Goal: Task Accomplishment & Management: Use online tool/utility

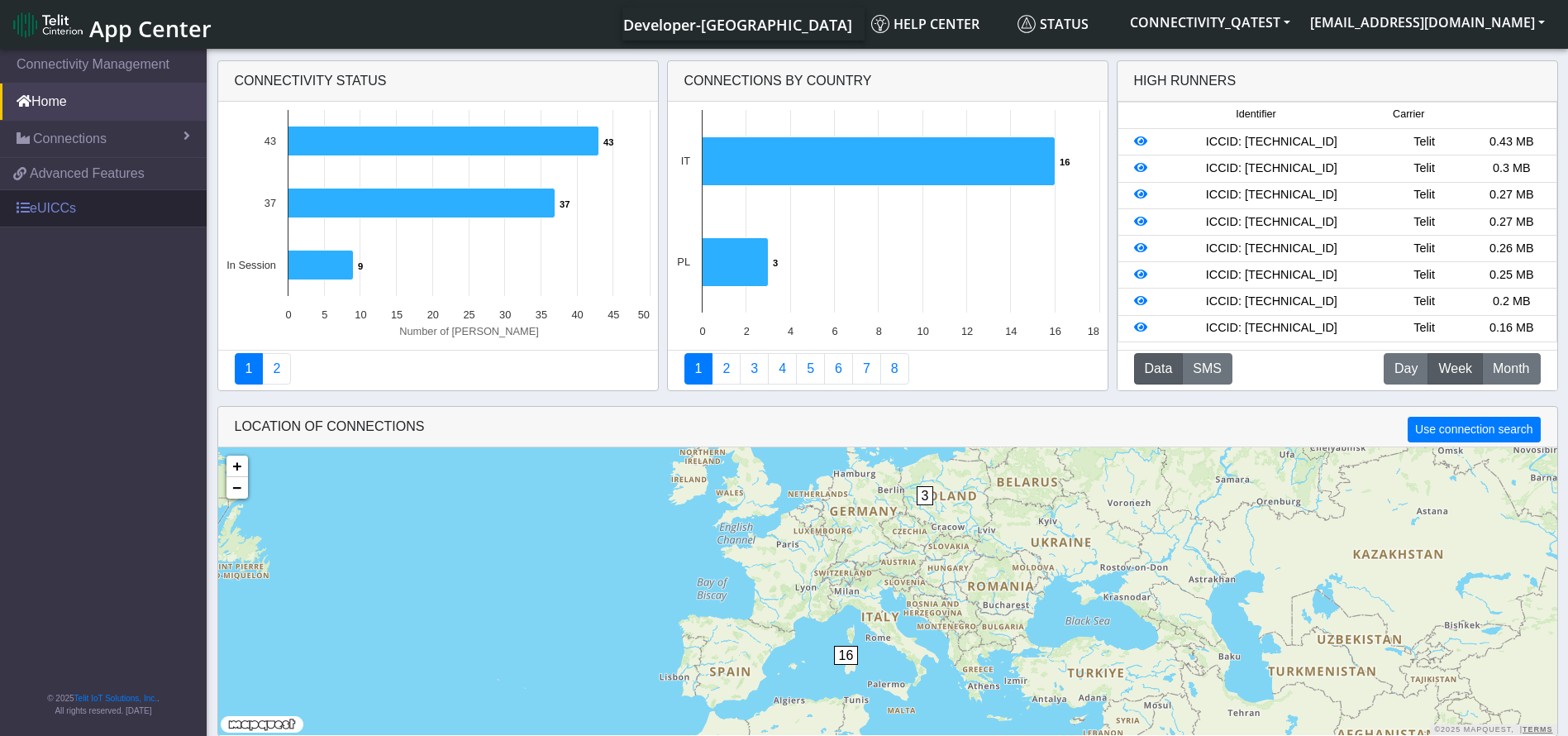
click at [54, 190] on link "eUICCs" at bounding box center [103, 208] width 207 height 36
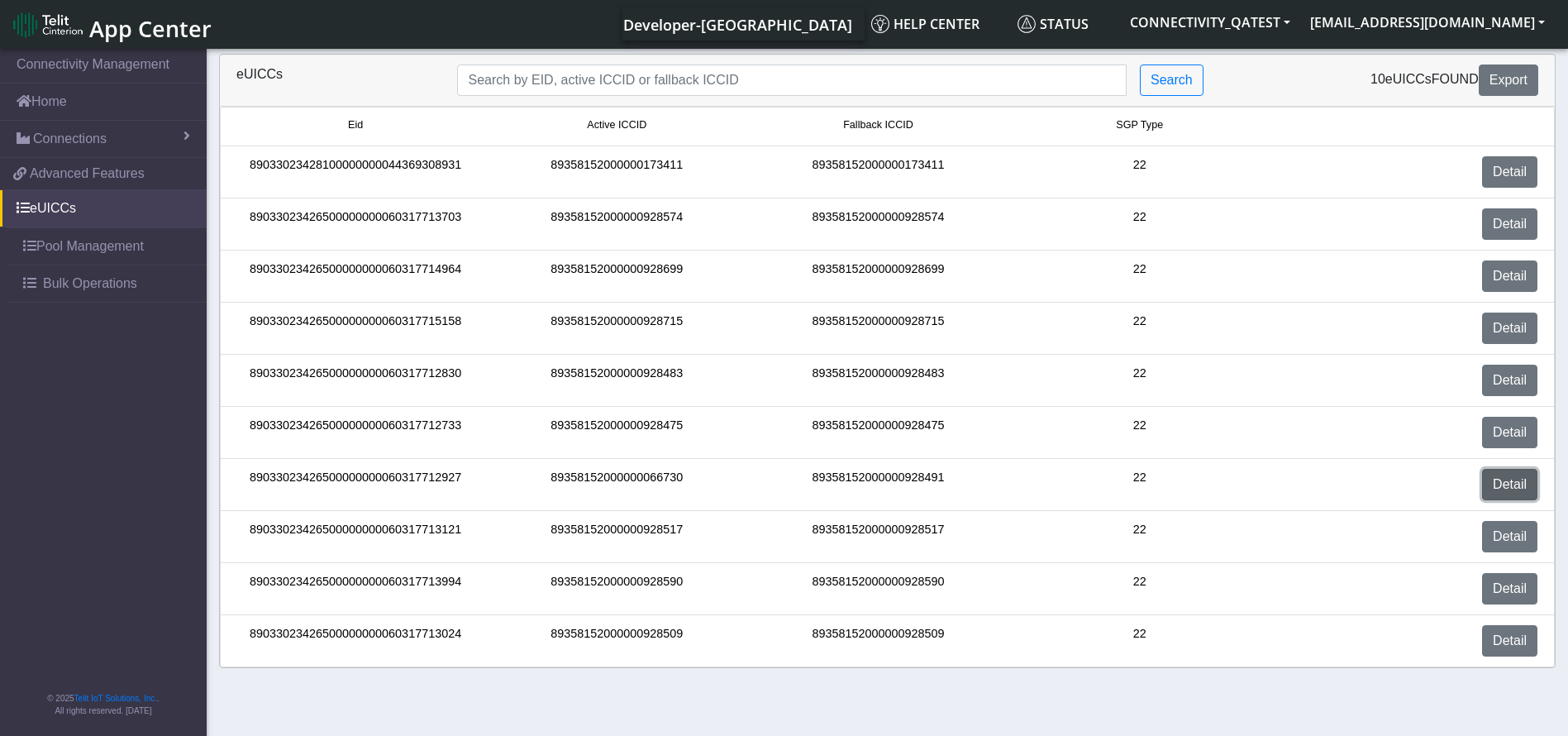
click at [1515, 484] on link "Detail" at bounding box center [1510, 484] width 55 height 31
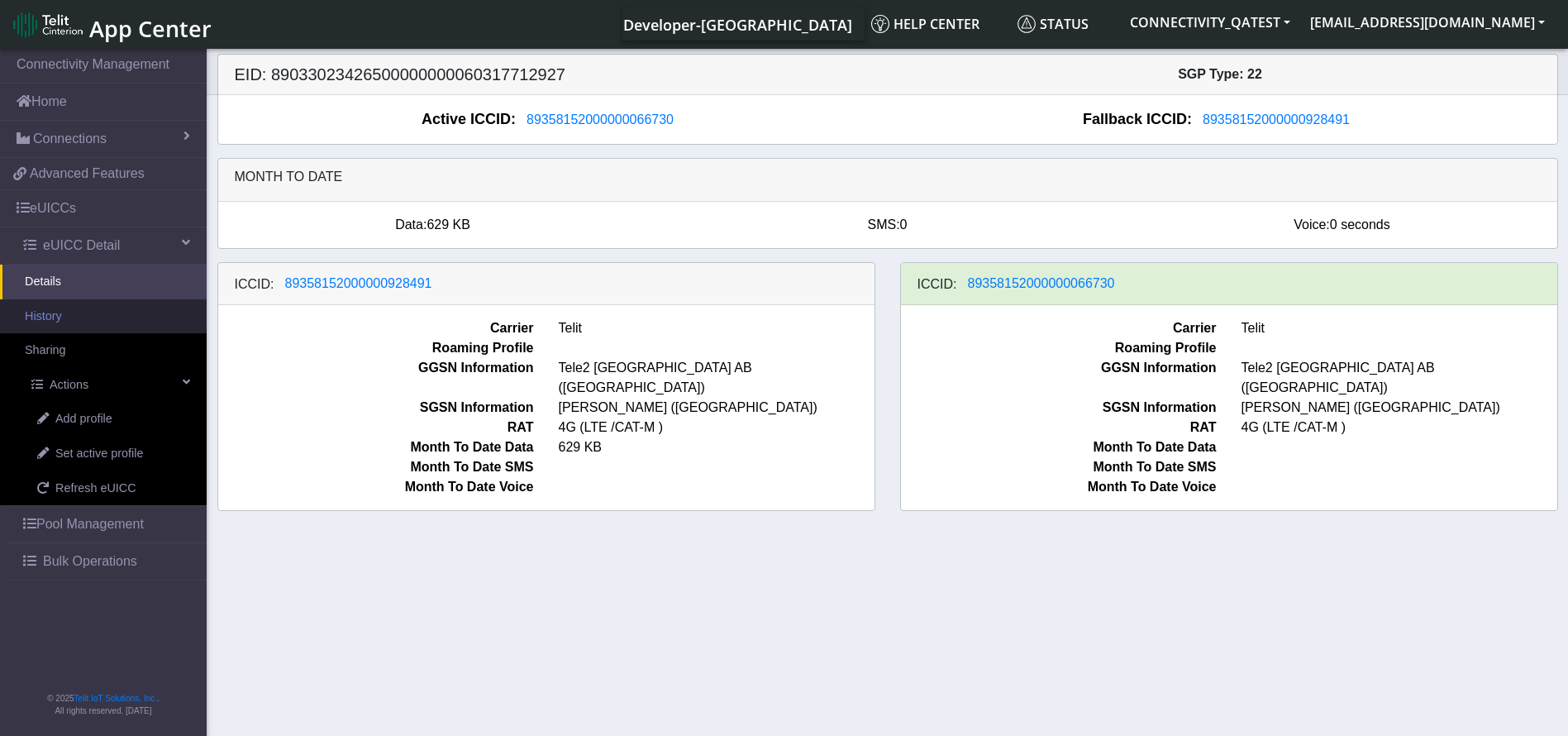
click at [101, 324] on link "History" at bounding box center [103, 316] width 207 height 35
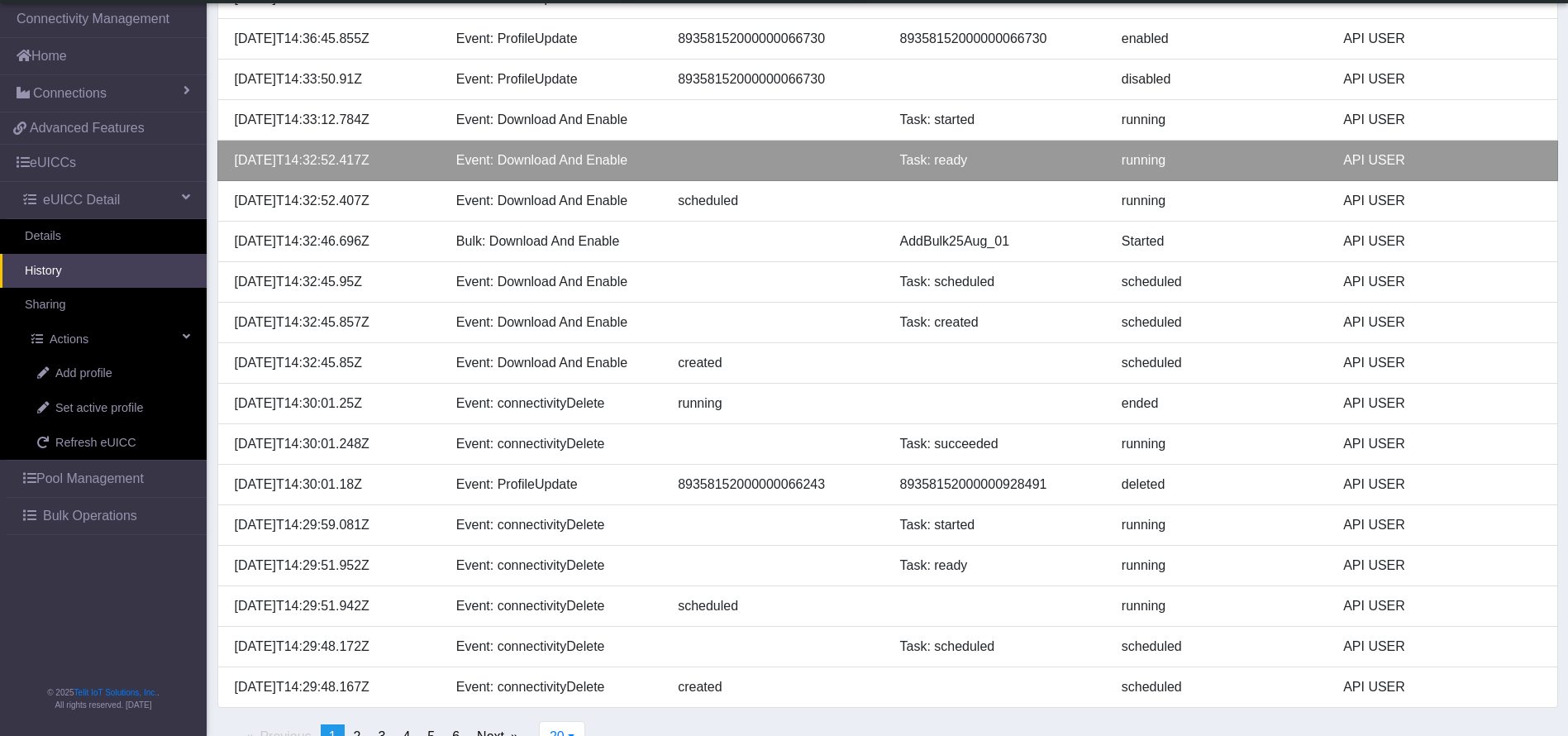
scroll to position [357, 0]
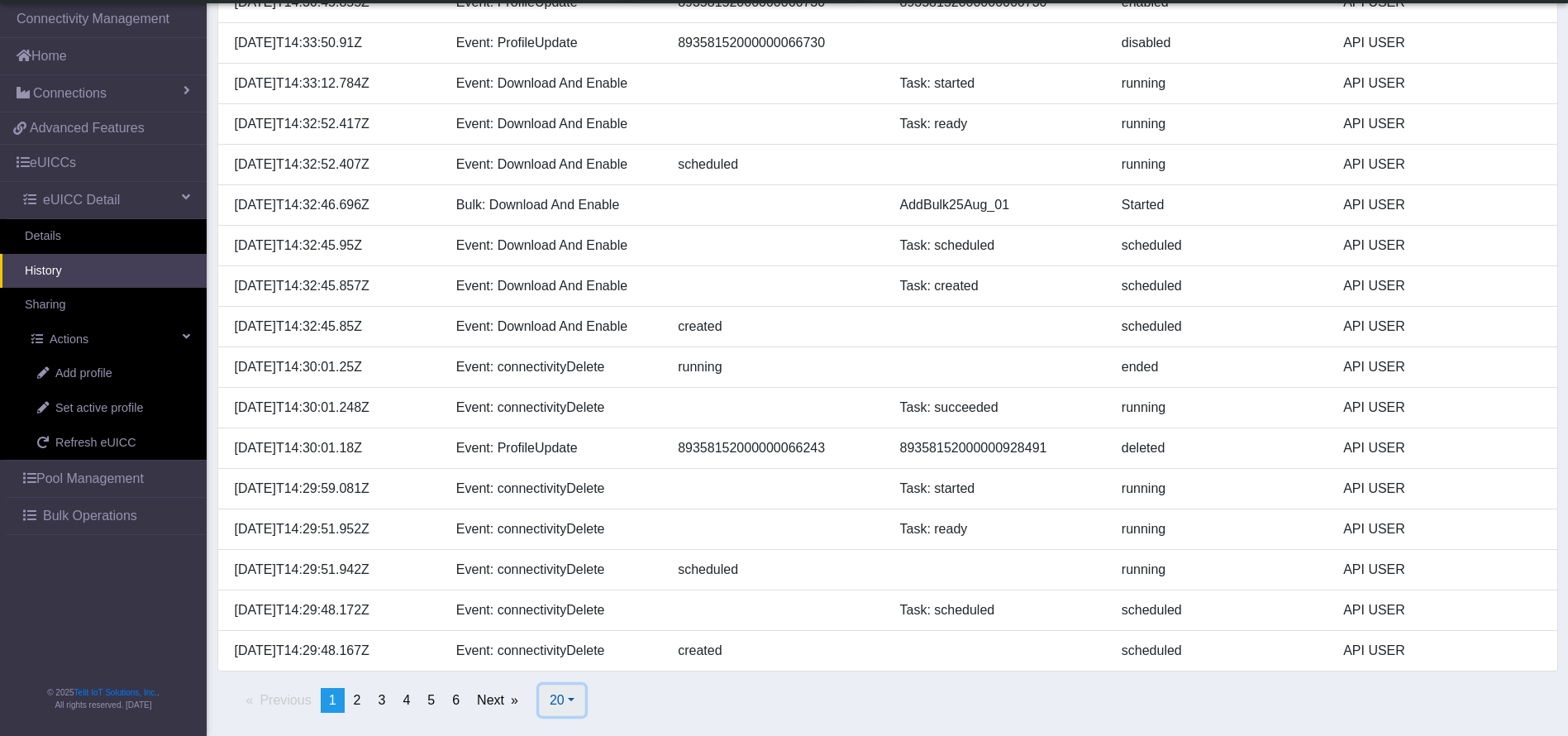
click at [566, 689] on button "20" at bounding box center [562, 700] width 47 height 31
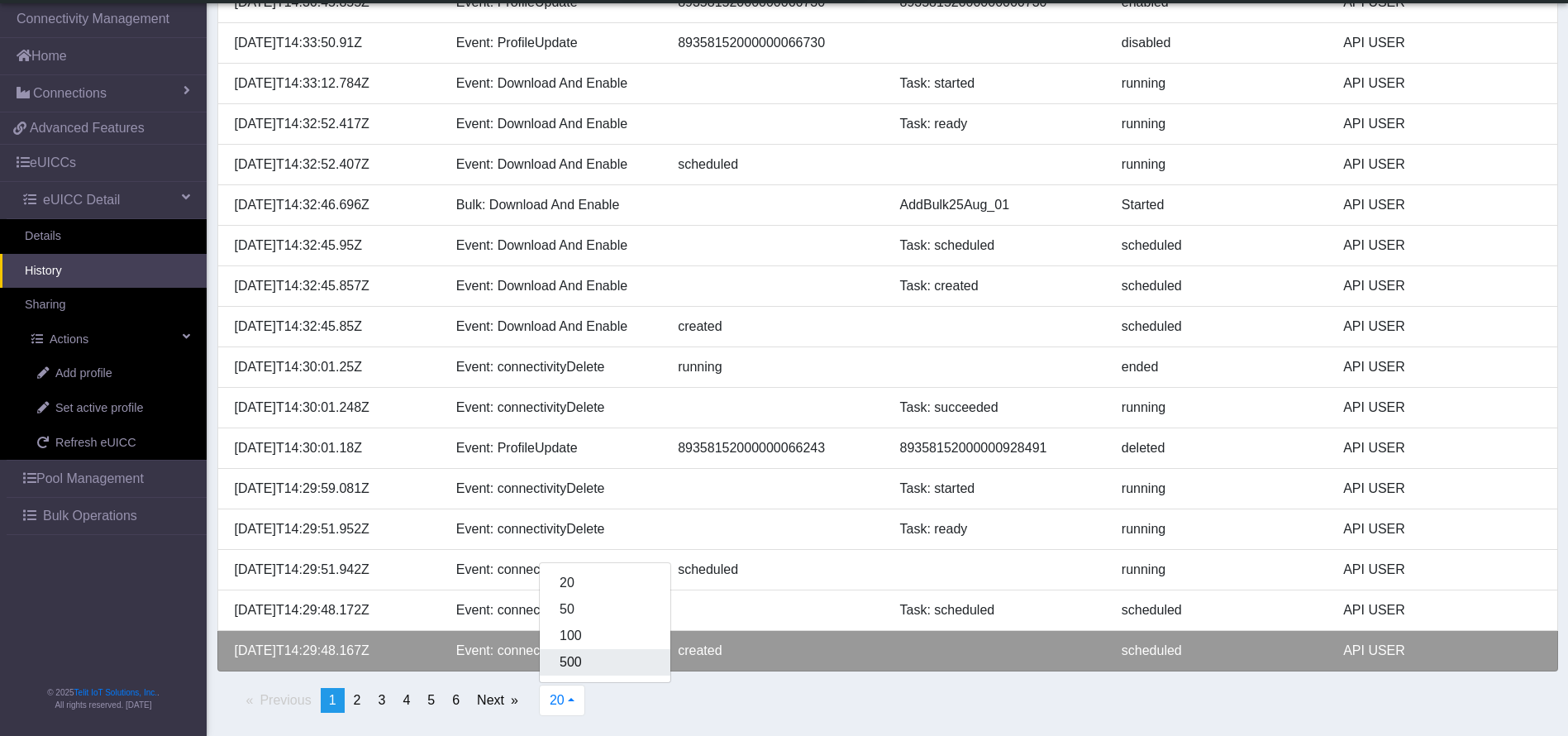
click at [577, 667] on button "500" at bounding box center [605, 661] width 130 height 26
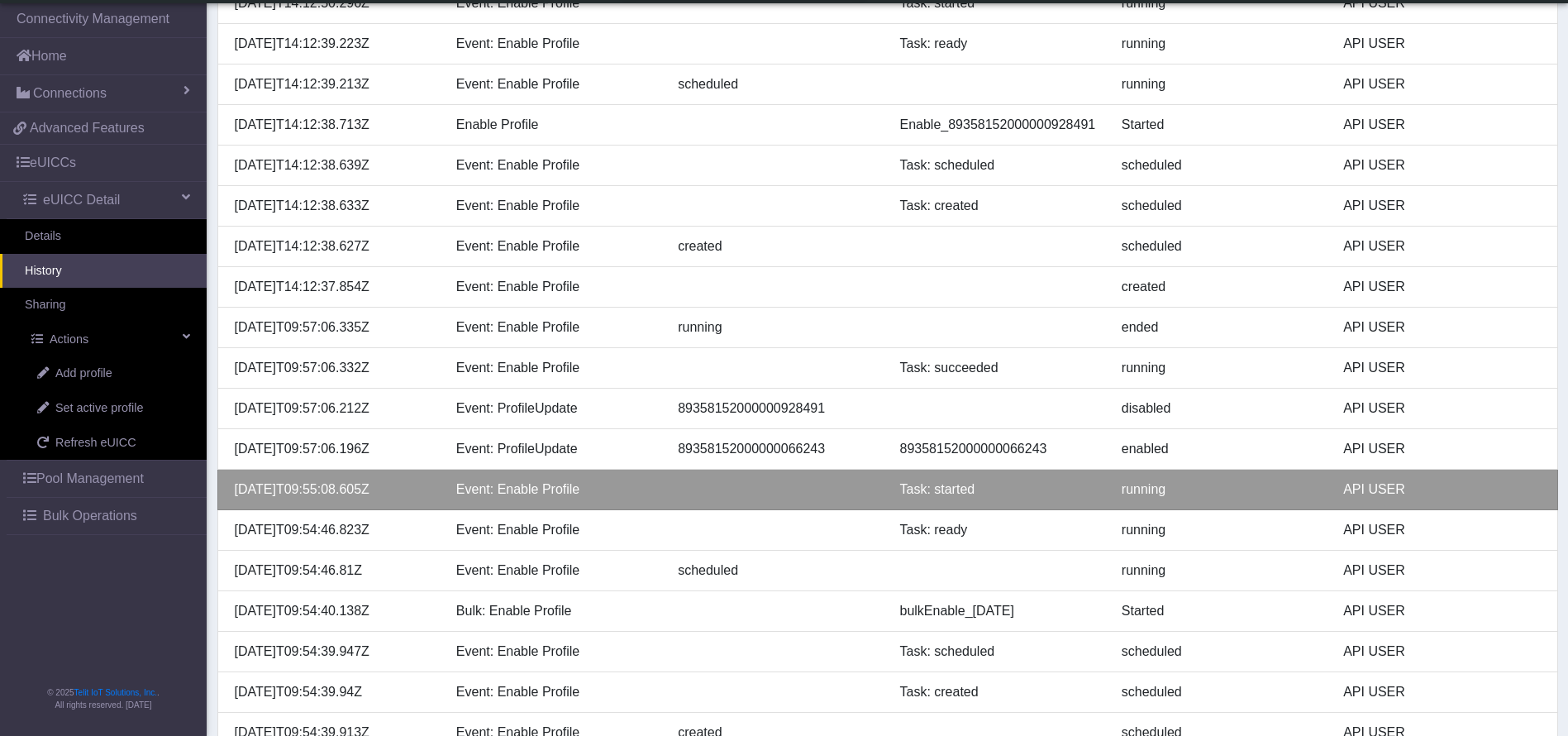
scroll to position [1496, 0]
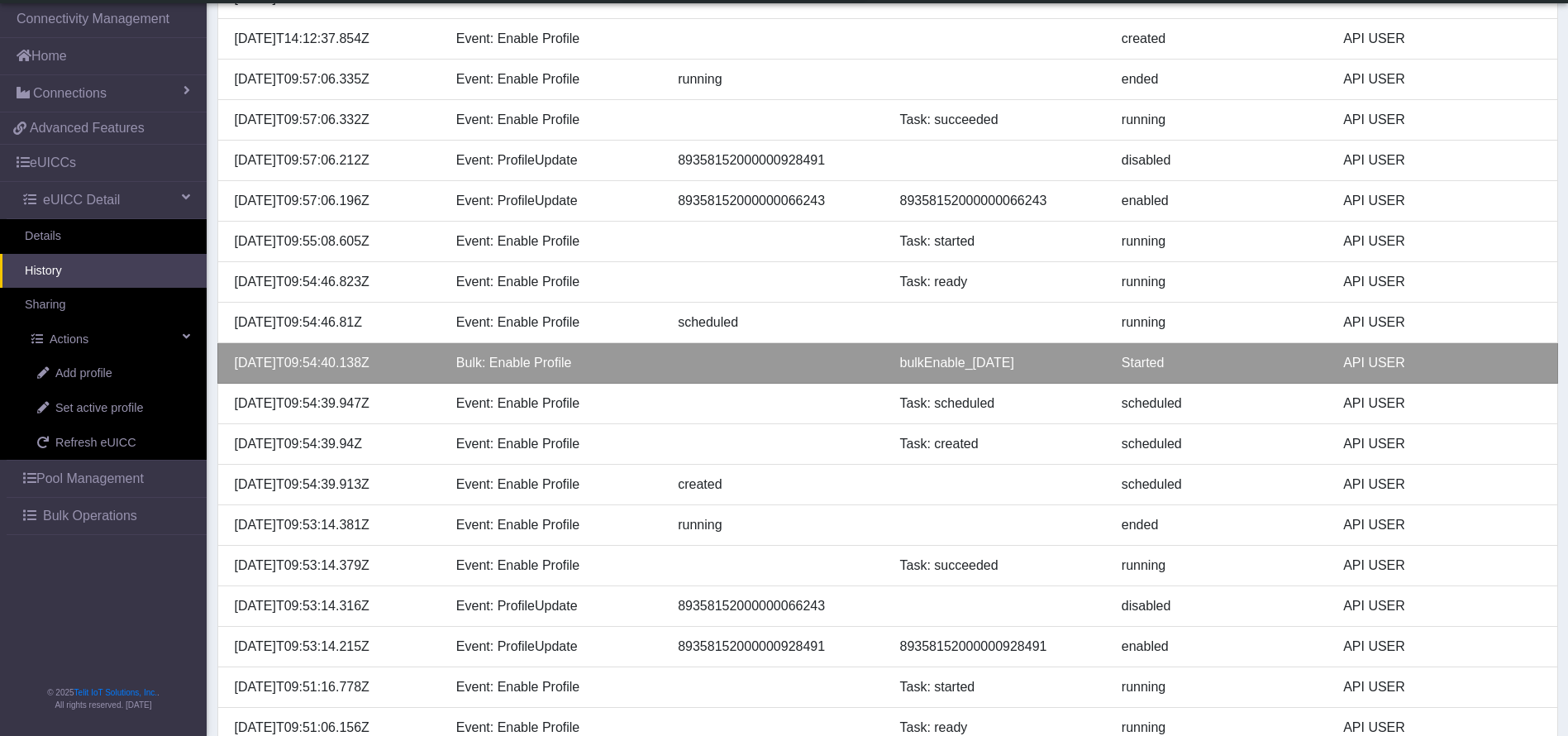
click at [457, 358] on div "Bulk: Enable Profile" at bounding box center [555, 362] width 222 height 19
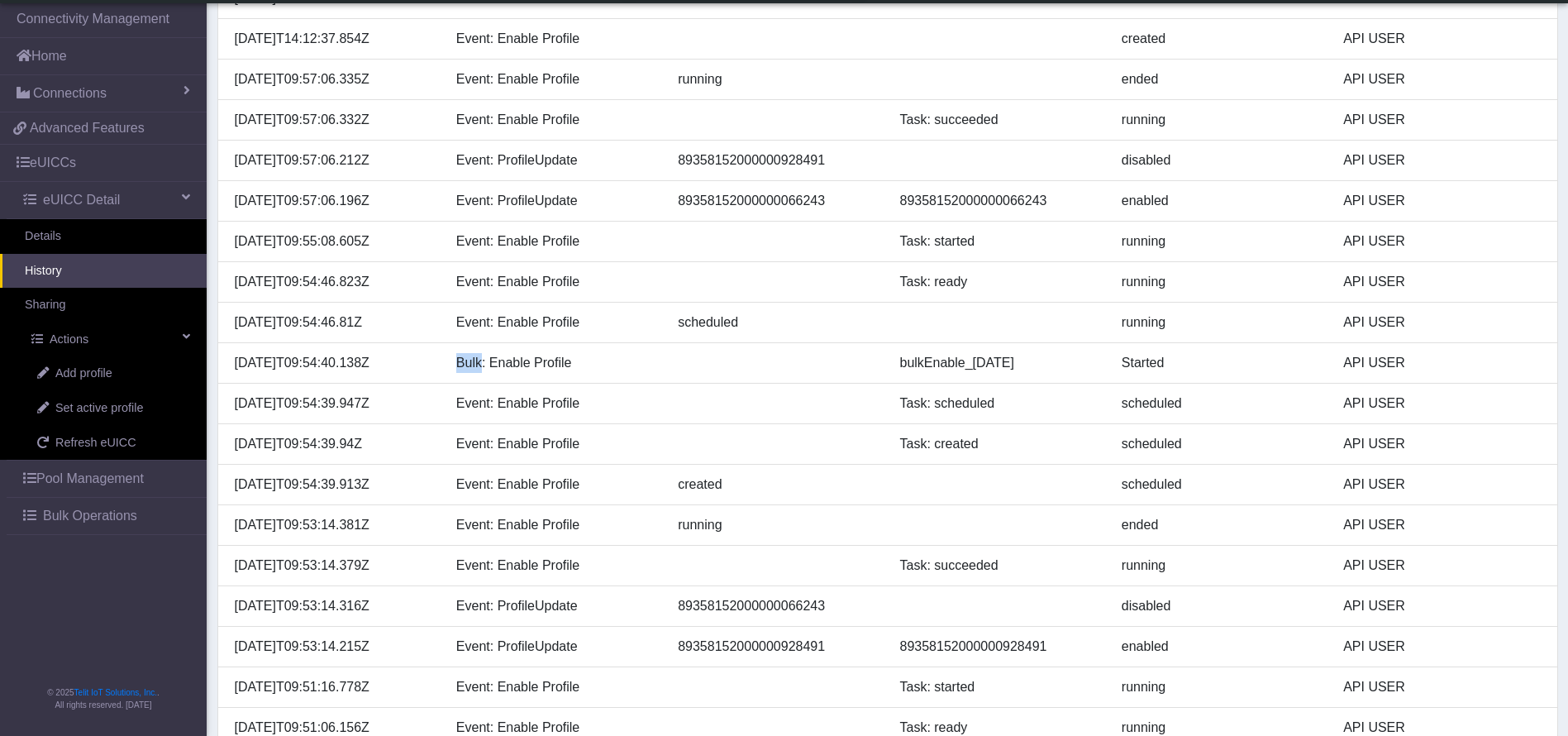
drag, startPoint x: 330, startPoint y: 80, endPoint x: 207, endPoint y: 82, distance: 123.0
copy div "2025-08-25T09:57:06.335Z"
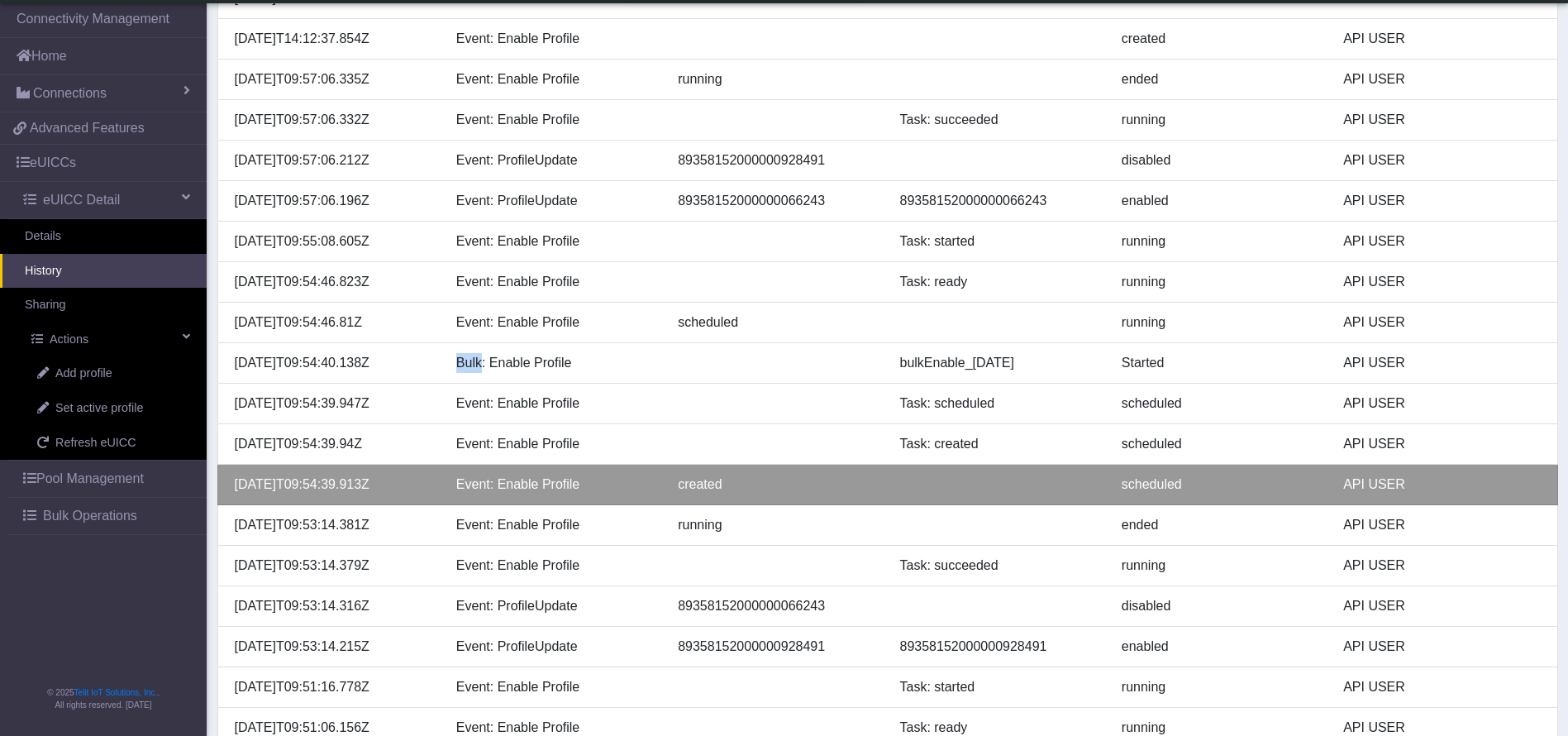
drag, startPoint x: 397, startPoint y: 484, endPoint x: 224, endPoint y: 477, distance: 173.1
click at [224, 477] on div "2025-08-25T09:54:39.913Z" at bounding box center [334, 484] width 222 height 19
copy div "2025-08-25T09:54:39.913Z"
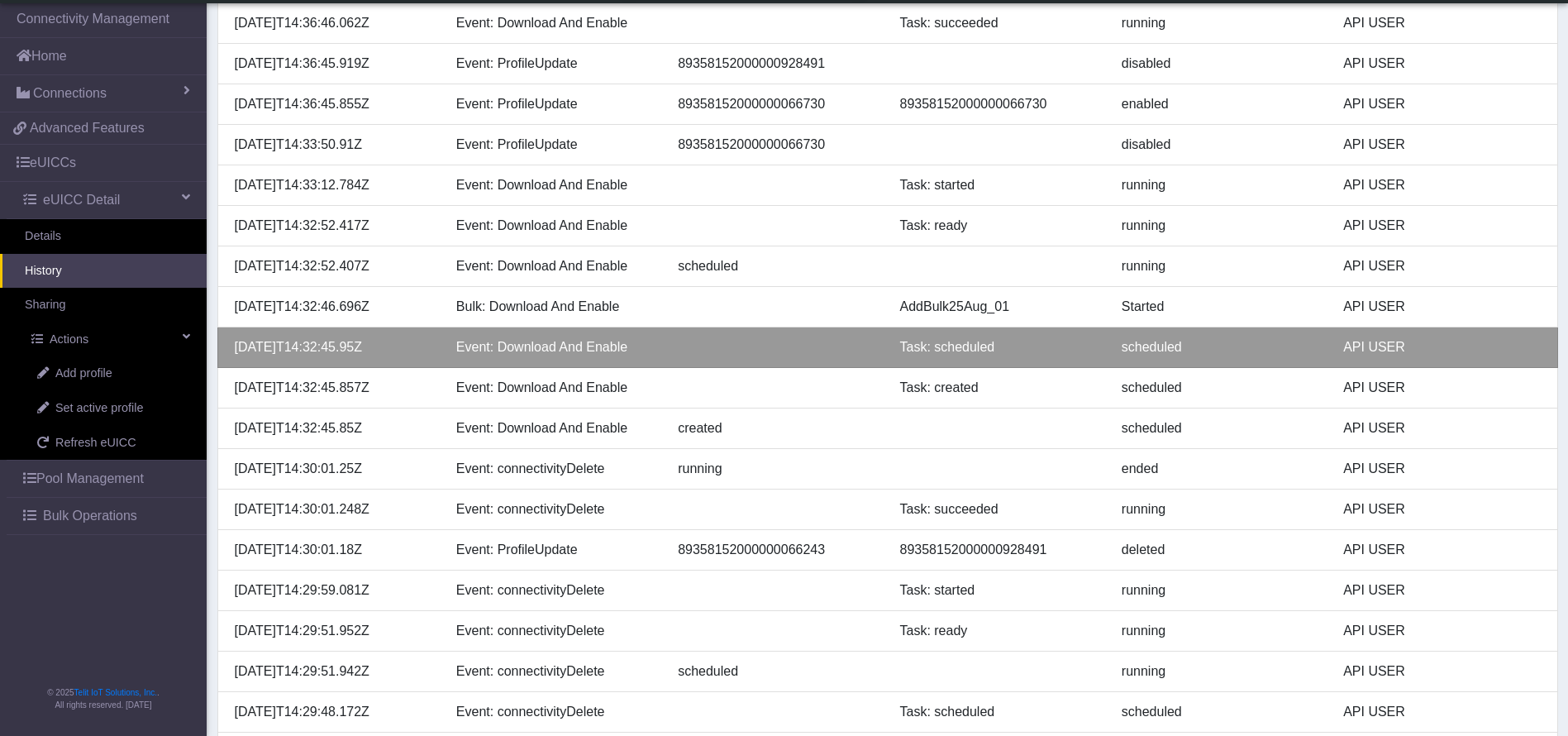
scroll to position [131, 0]
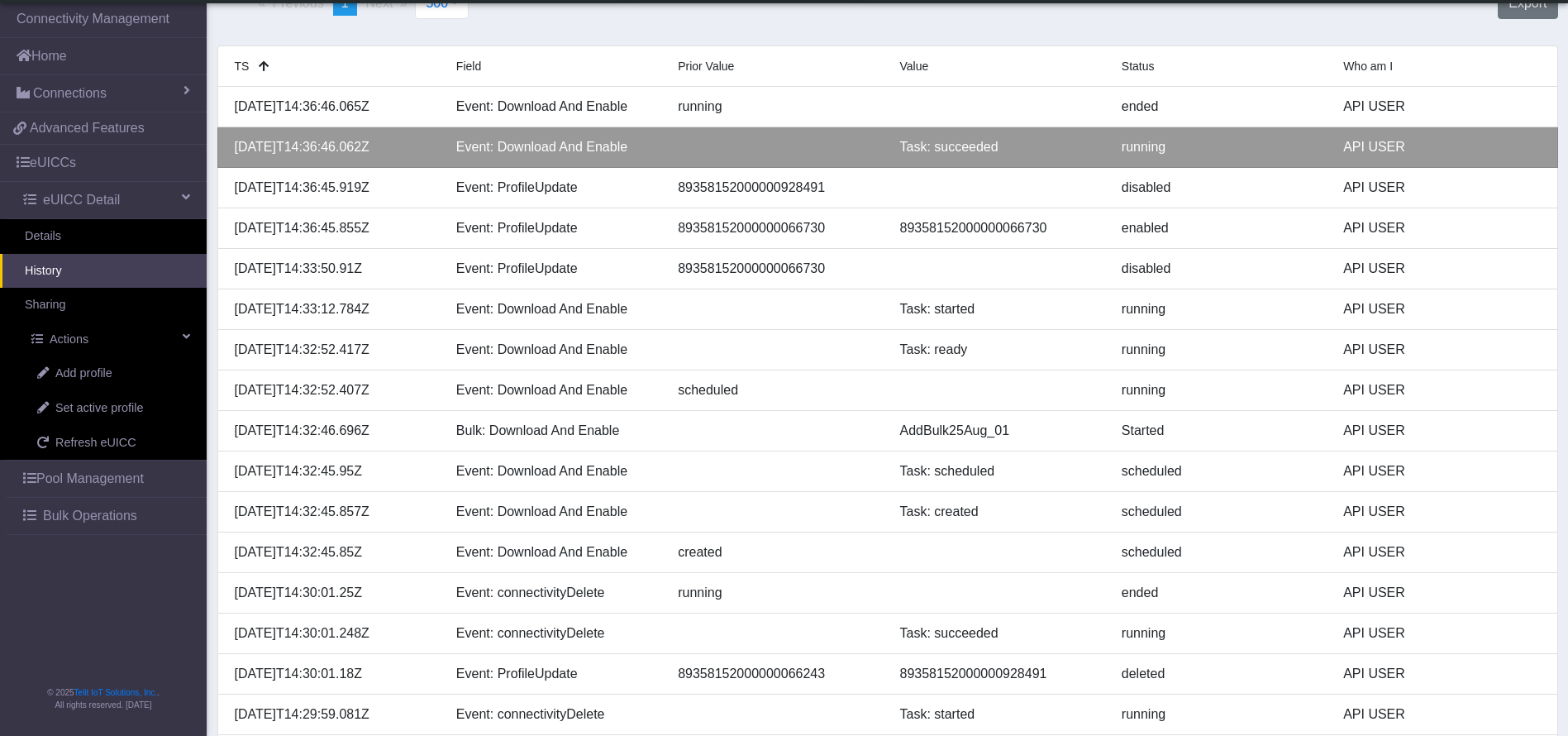
drag, startPoint x: 400, startPoint y: 146, endPoint x: 230, endPoint y: 147, distance: 170.0
click at [230, 147] on div "2025-08-25T14:36:46.062Z" at bounding box center [334, 147] width 222 height 19
copy div "2025-08-25T14:36:46.062Z"
copy ul "2025-08-25T14:36:46.062Z"
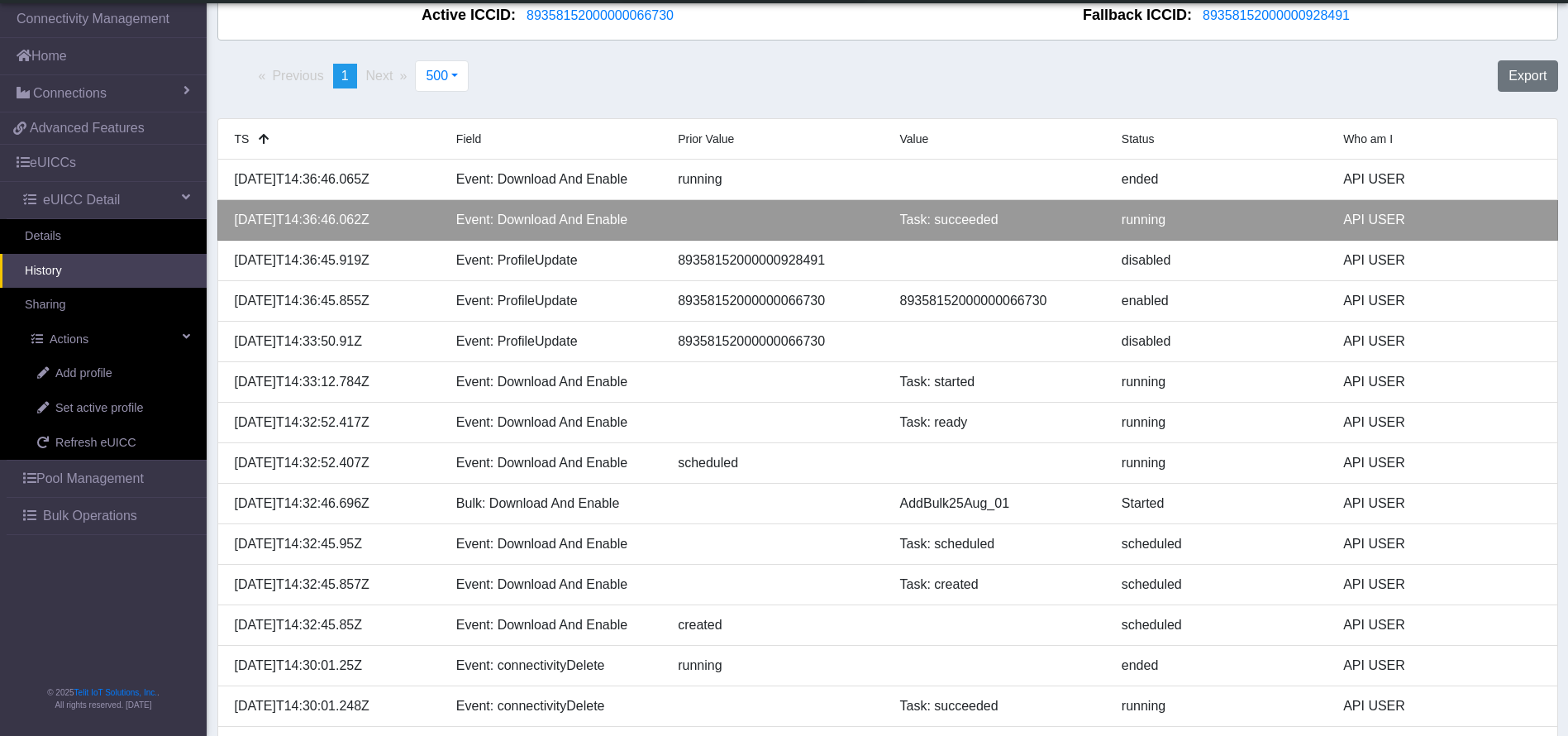
scroll to position [0, 0]
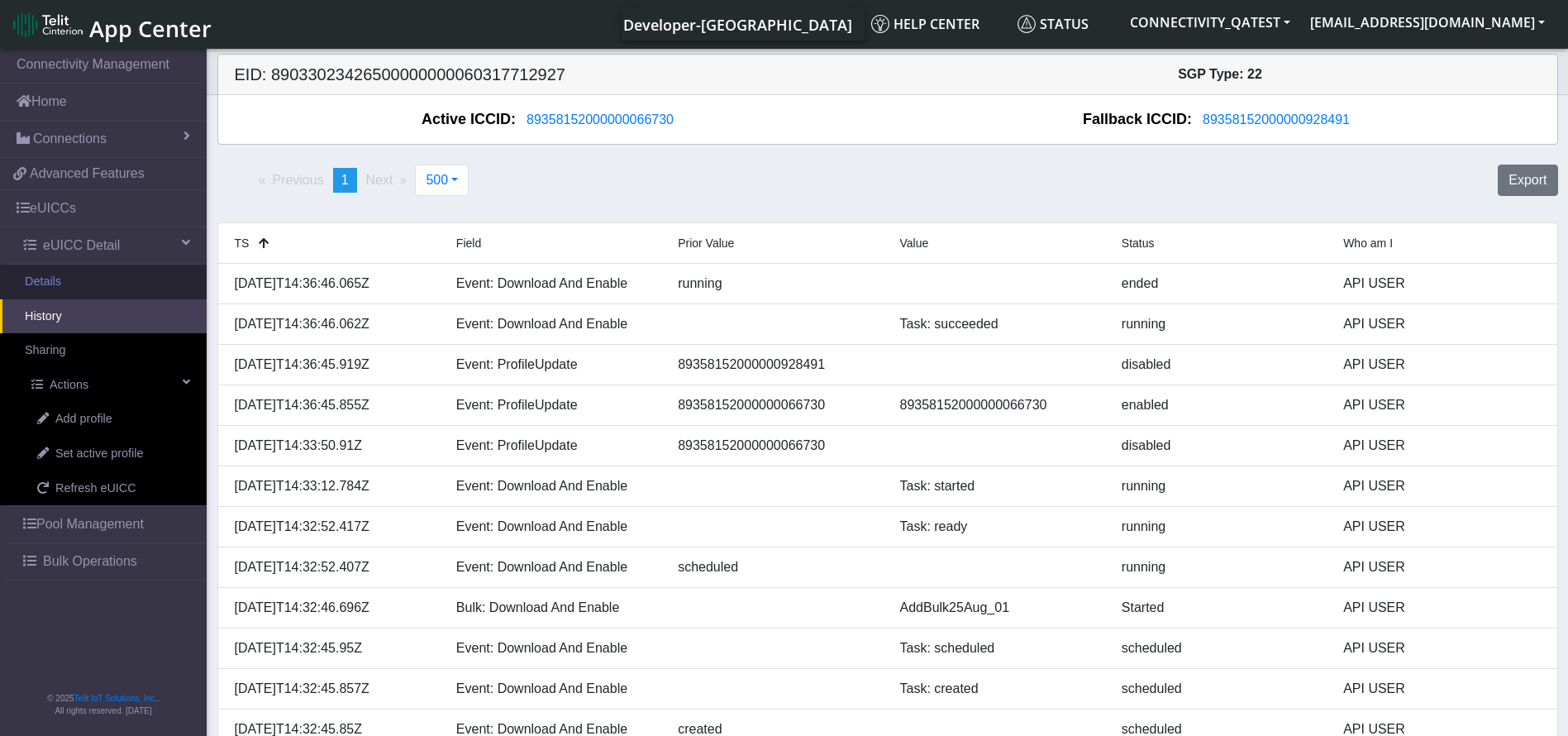
click at [140, 285] on link "Details" at bounding box center [103, 281] width 207 height 35
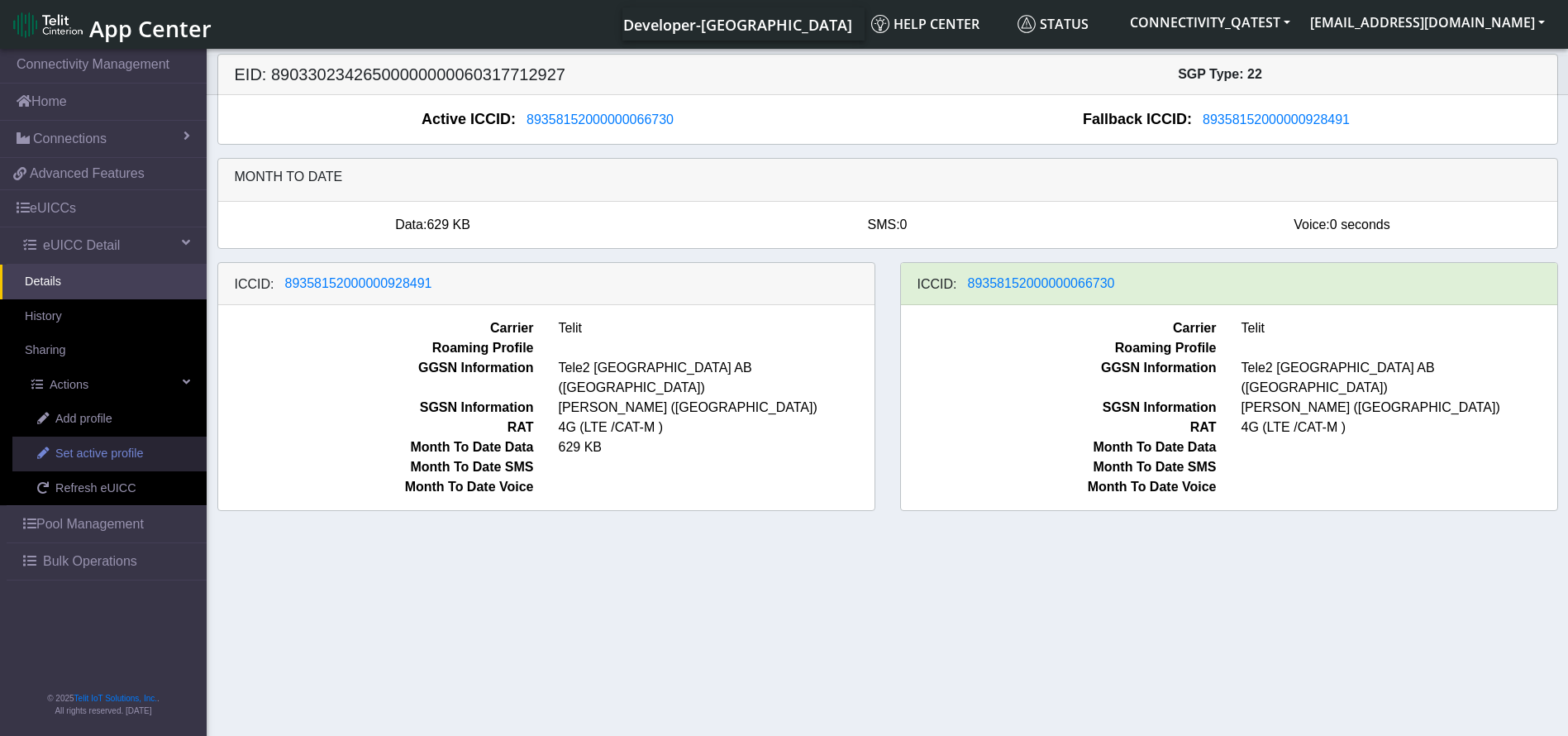
click at [113, 458] on span "Set active profile" at bounding box center [98, 453] width 87 height 18
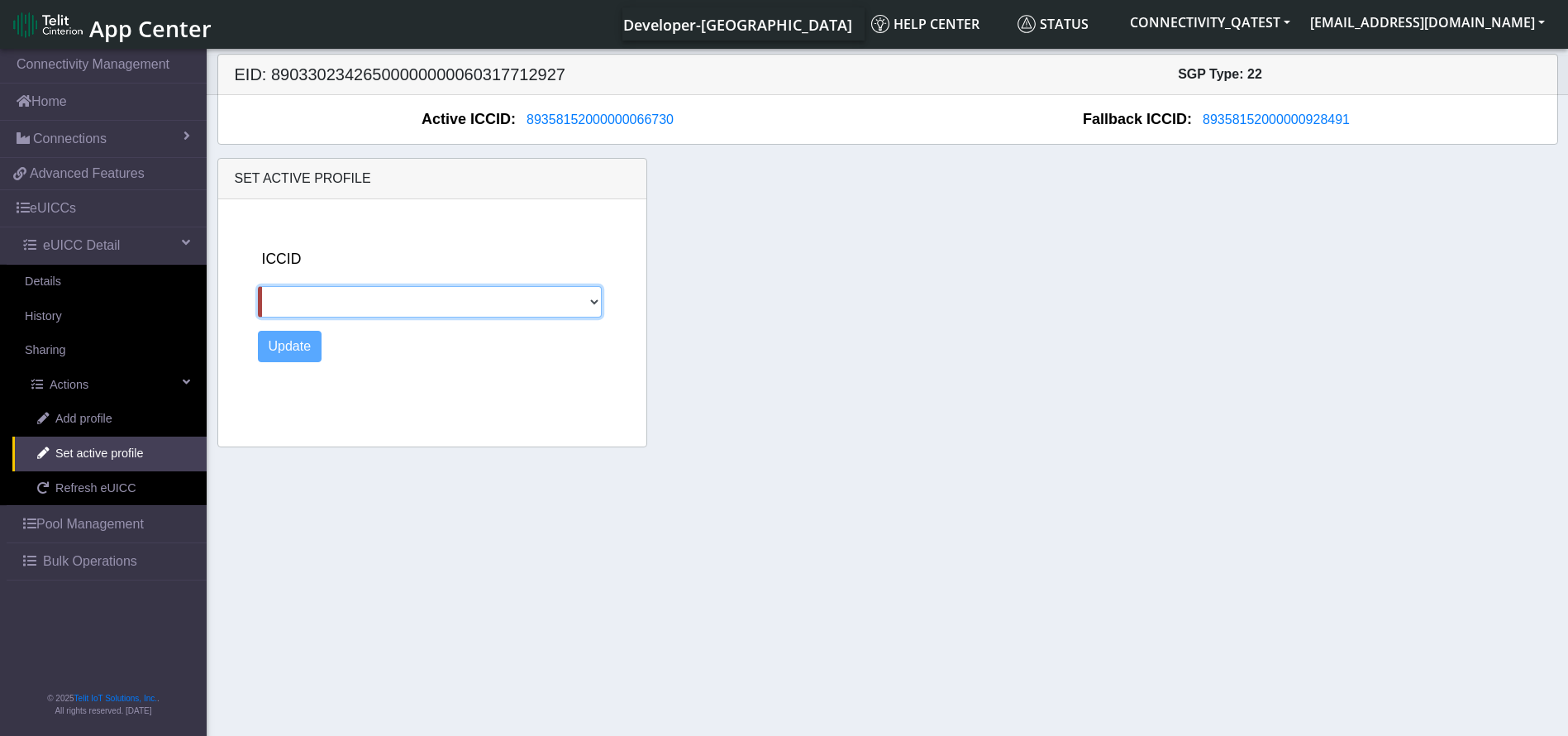
click at [396, 296] on select "89358152000000928491" at bounding box center [430, 302] width 344 height 31
select select "89358152000000928491"
click at [258, 286] on select "89358152000000928491" at bounding box center [430, 302] width 344 height 31
click at [280, 351] on button "Update" at bounding box center [291, 346] width 64 height 31
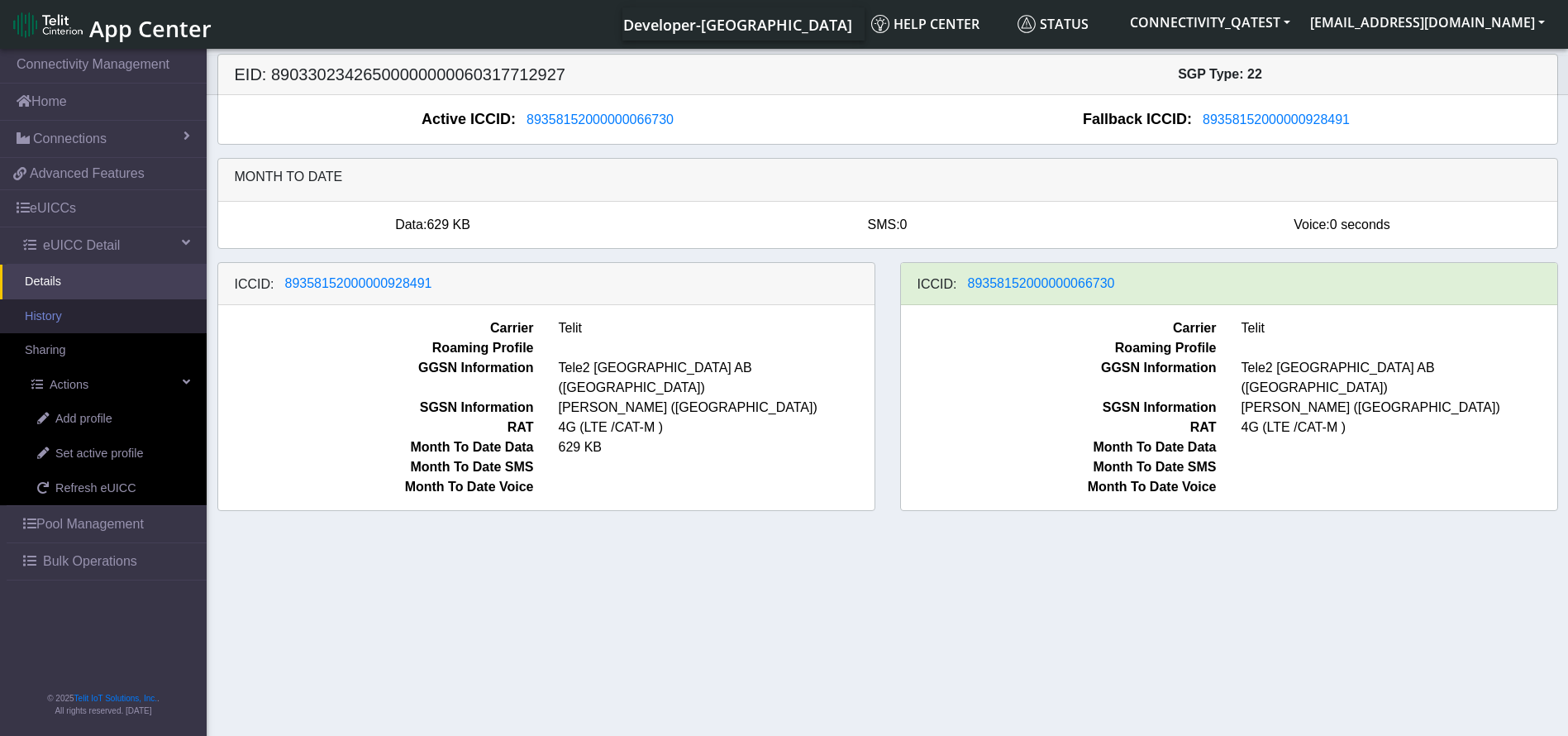
click at [91, 312] on link "History" at bounding box center [103, 316] width 207 height 35
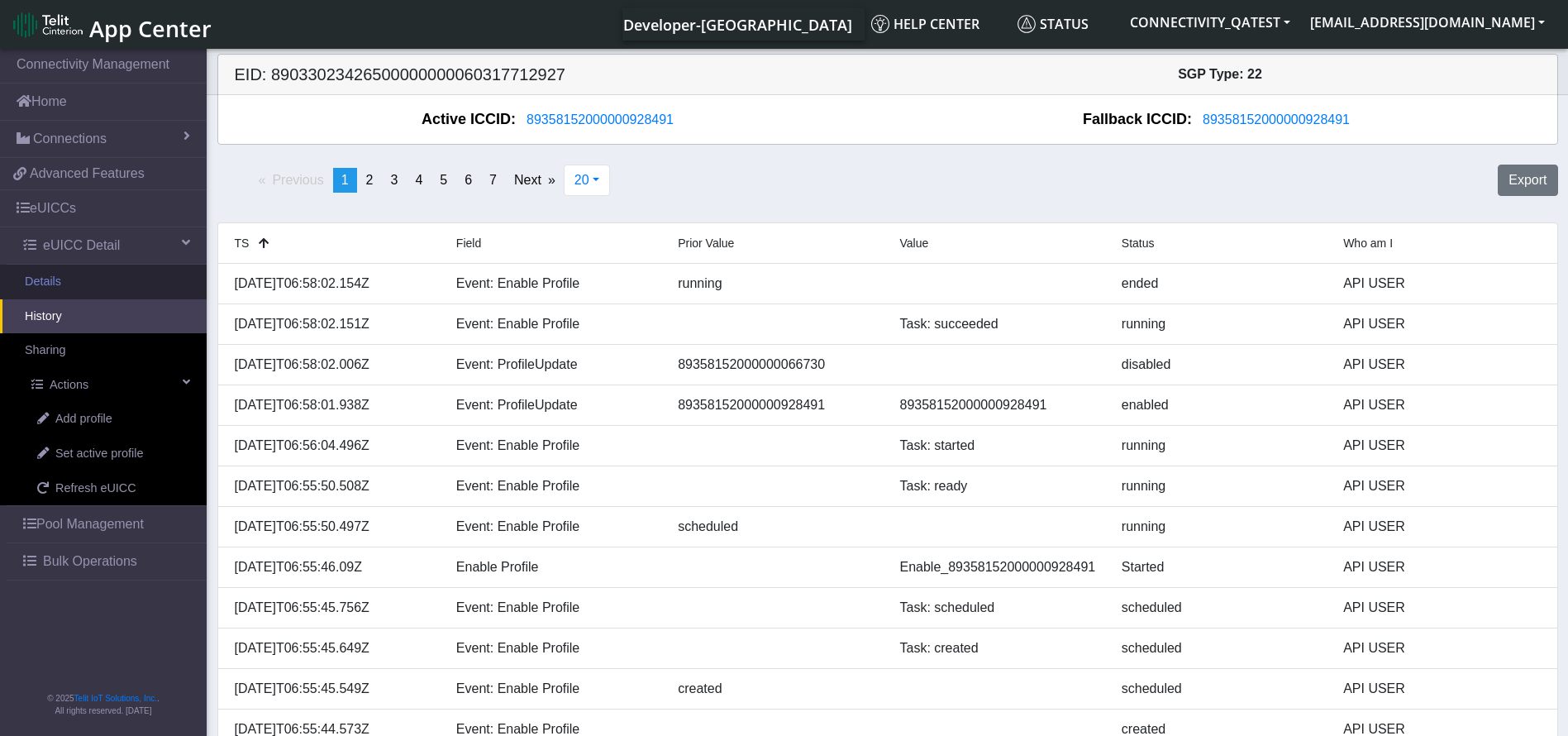
click at [124, 288] on link "Details" at bounding box center [103, 281] width 207 height 35
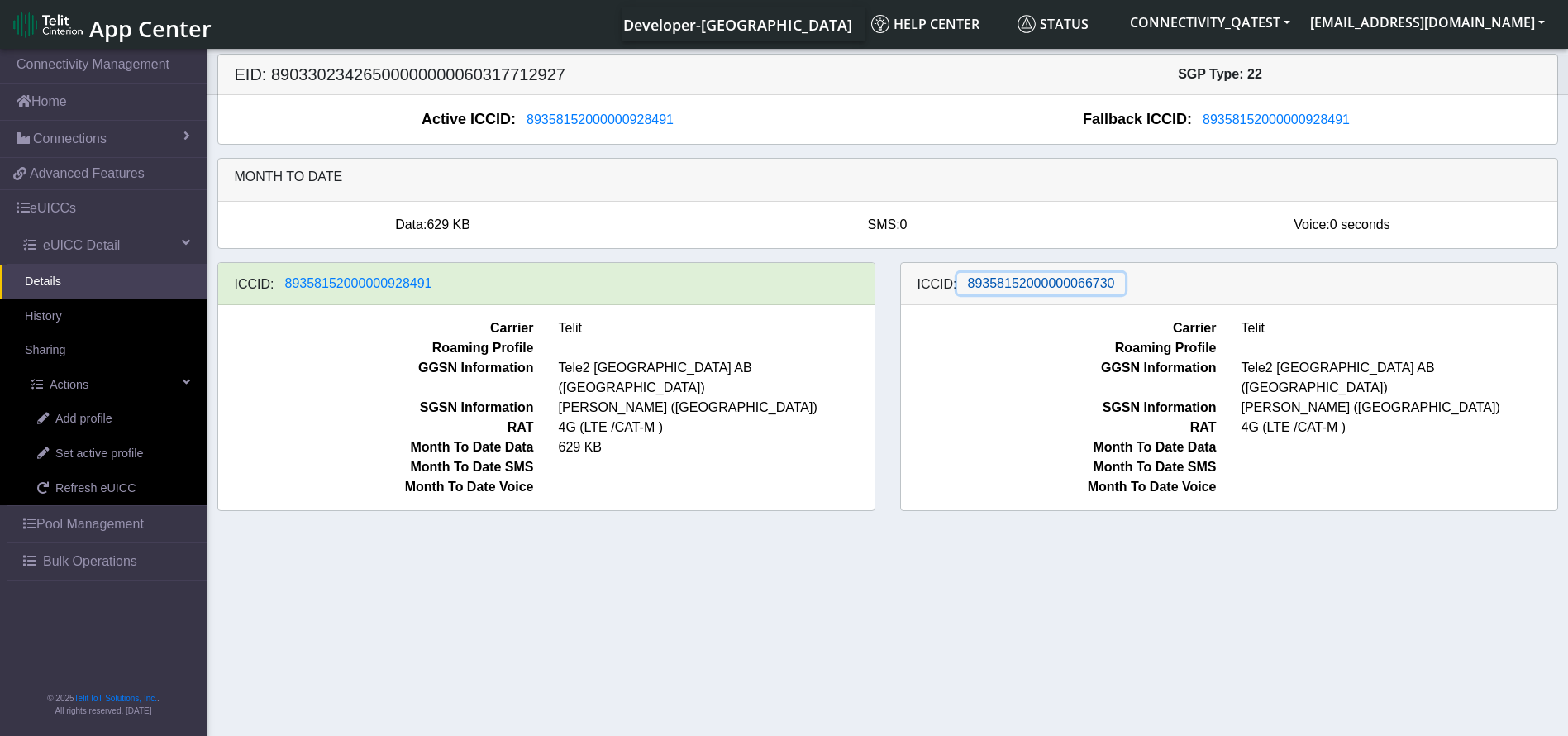
click at [1040, 285] on span "89358152000000066730" at bounding box center [1042, 283] width 147 height 14
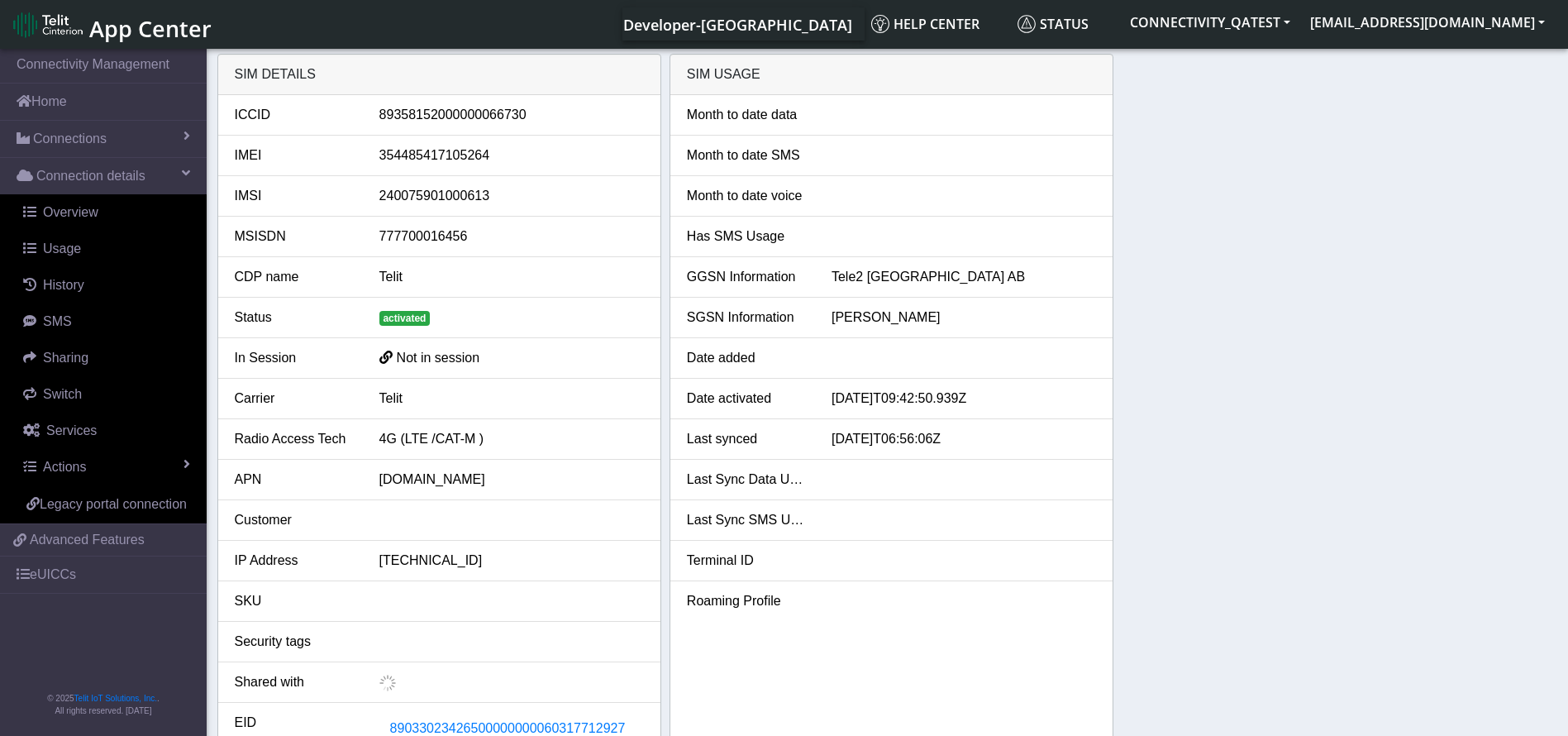
click at [499, 111] on div "89358152000000066730" at bounding box center [512, 114] width 290 height 19
click at [505, 111] on div "89358152000000066730" at bounding box center [512, 114] width 290 height 19
copy div "89358152000000066730"
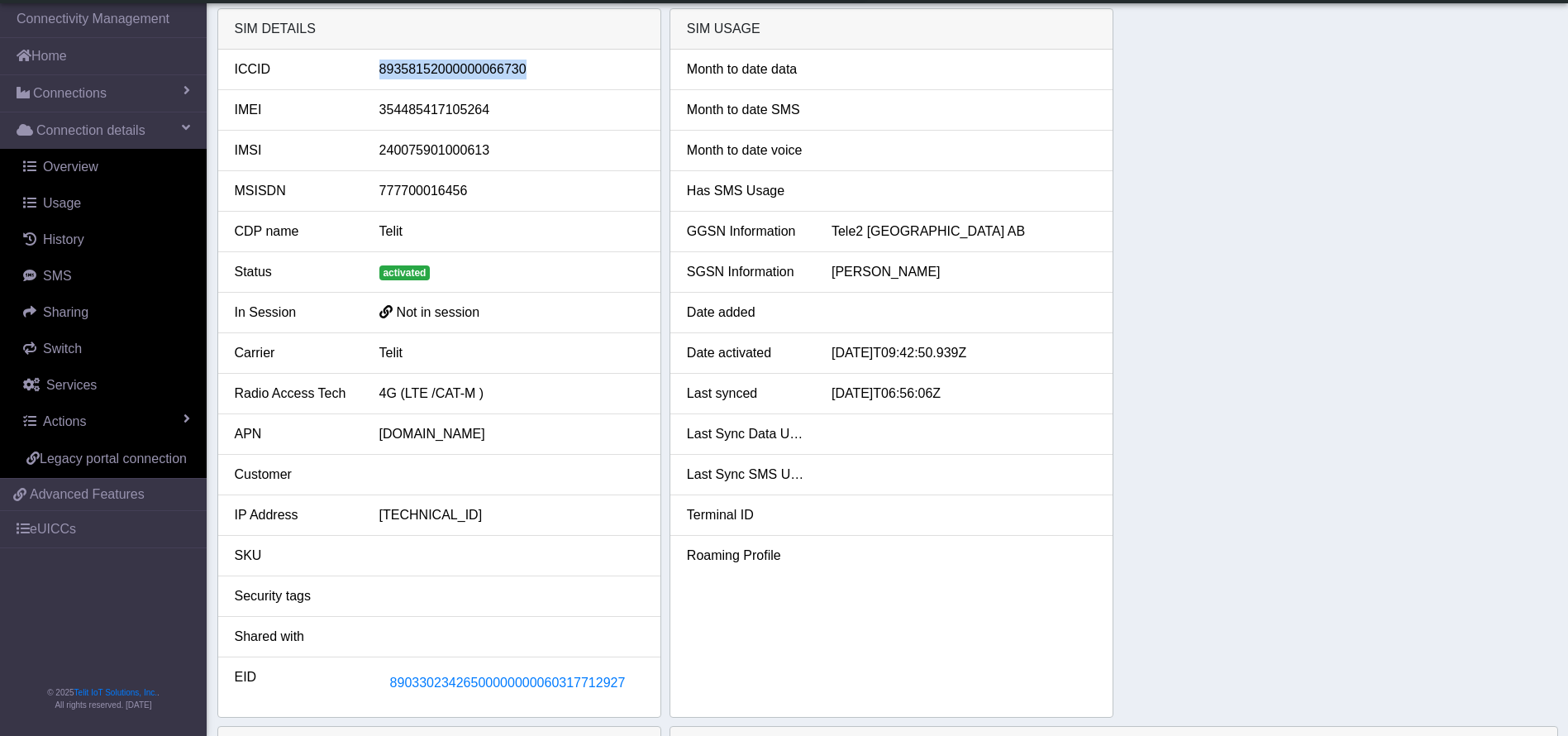
scroll to position [372, 0]
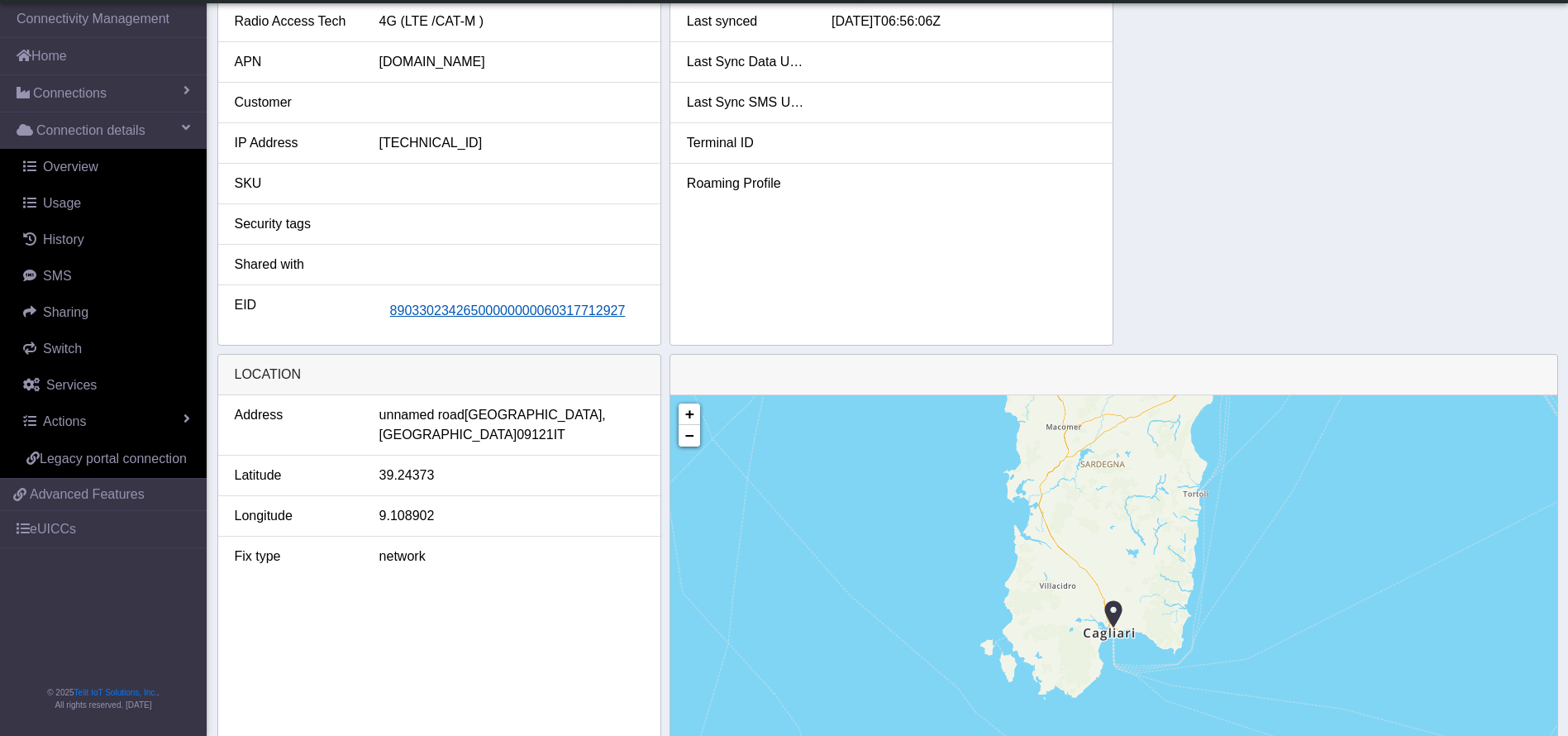
click at [569, 300] on button "89033023426500000000060317712927" at bounding box center [508, 310] width 258 height 31
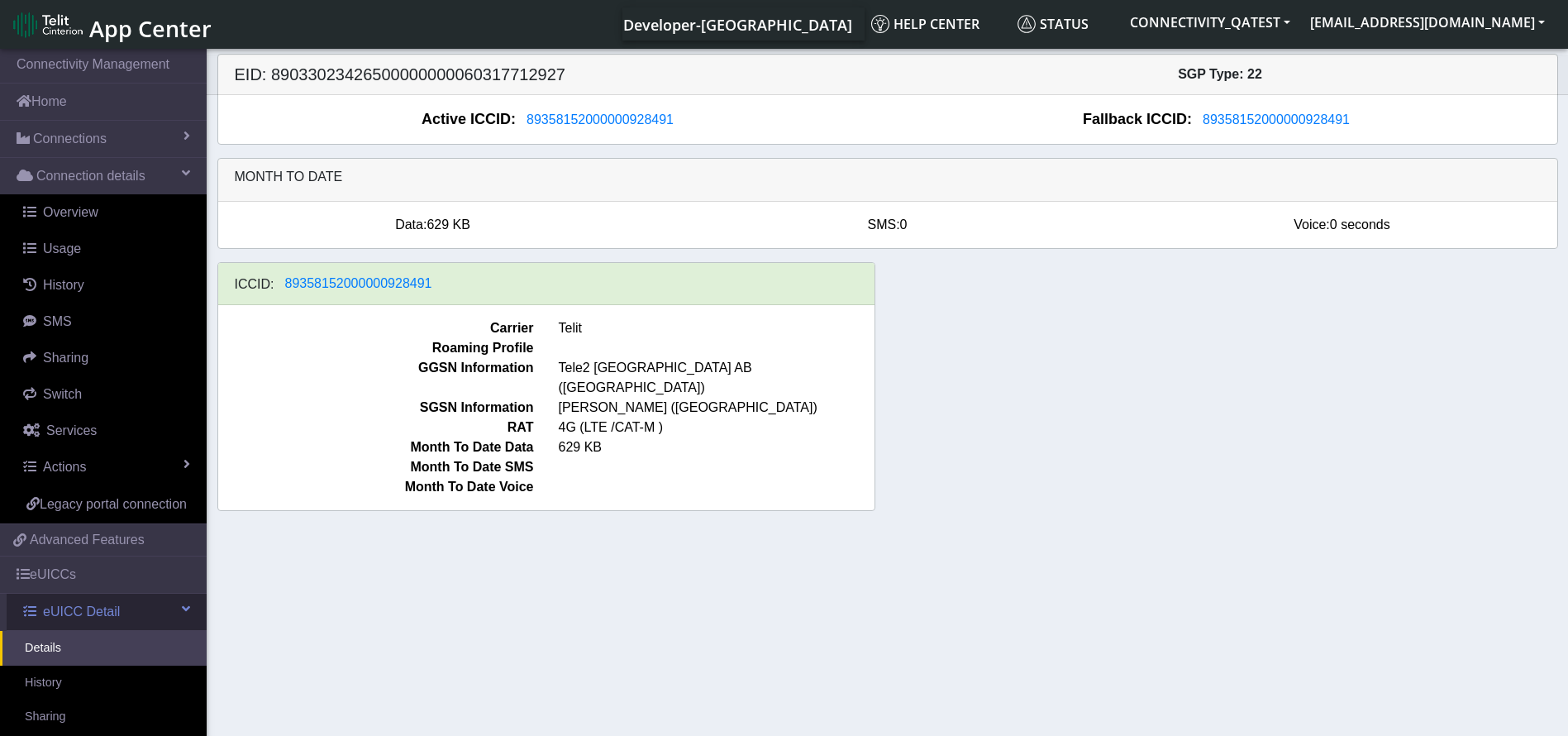
scroll to position [248, 0]
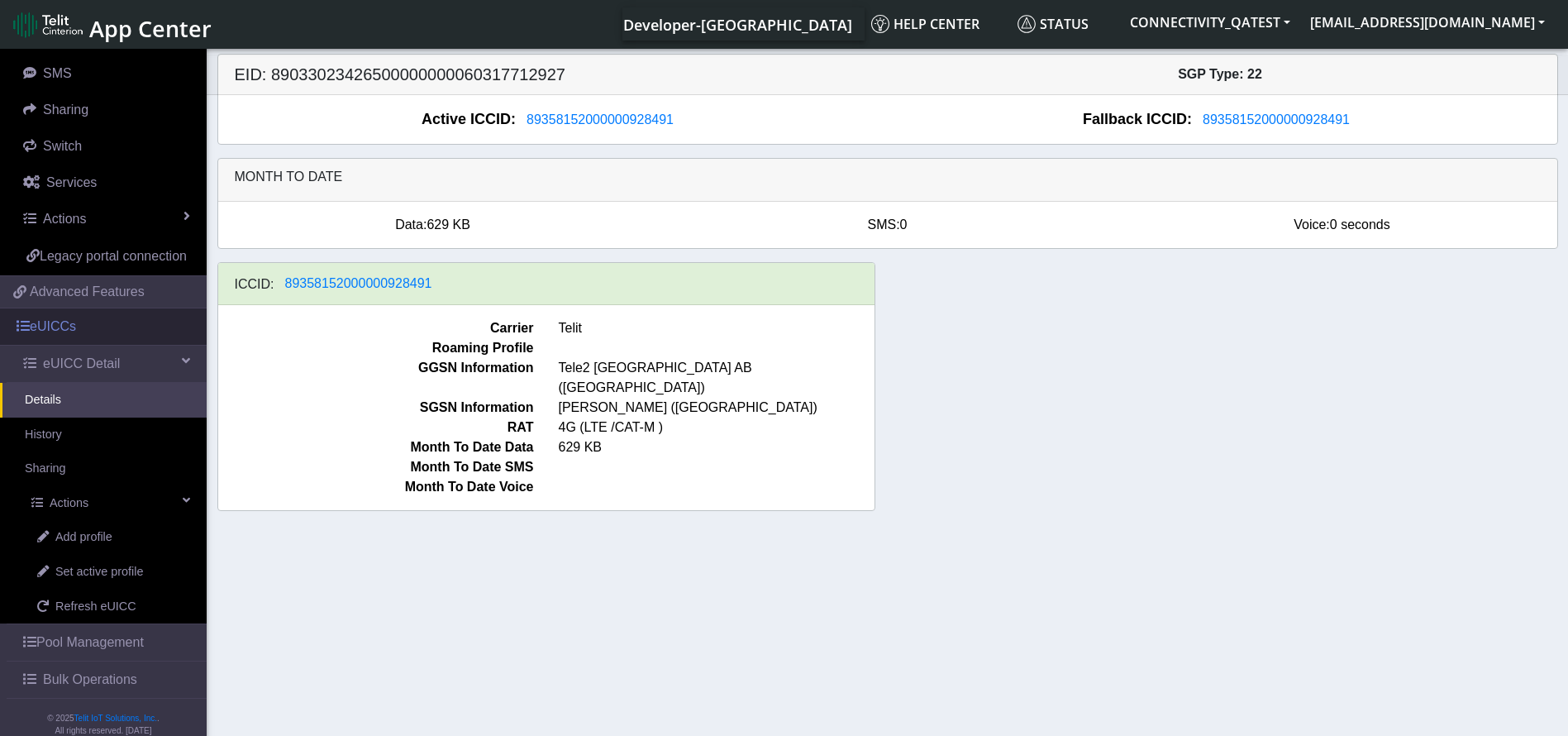
click at [122, 345] on link "eUICCs" at bounding box center [103, 326] width 207 height 36
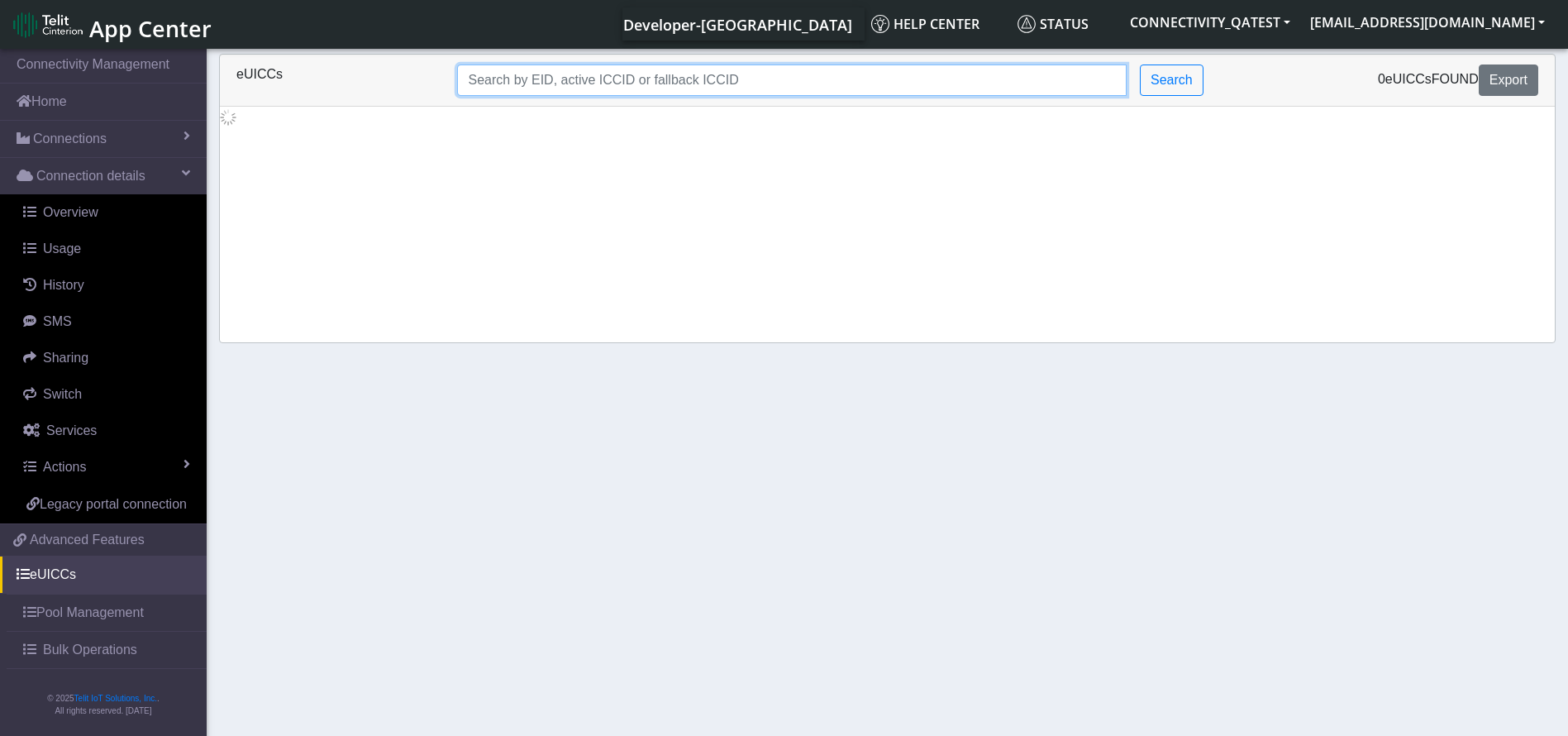
click at [590, 76] on input "Search..." at bounding box center [792, 80] width 670 height 31
paste input "89033023426500000000060317712927"
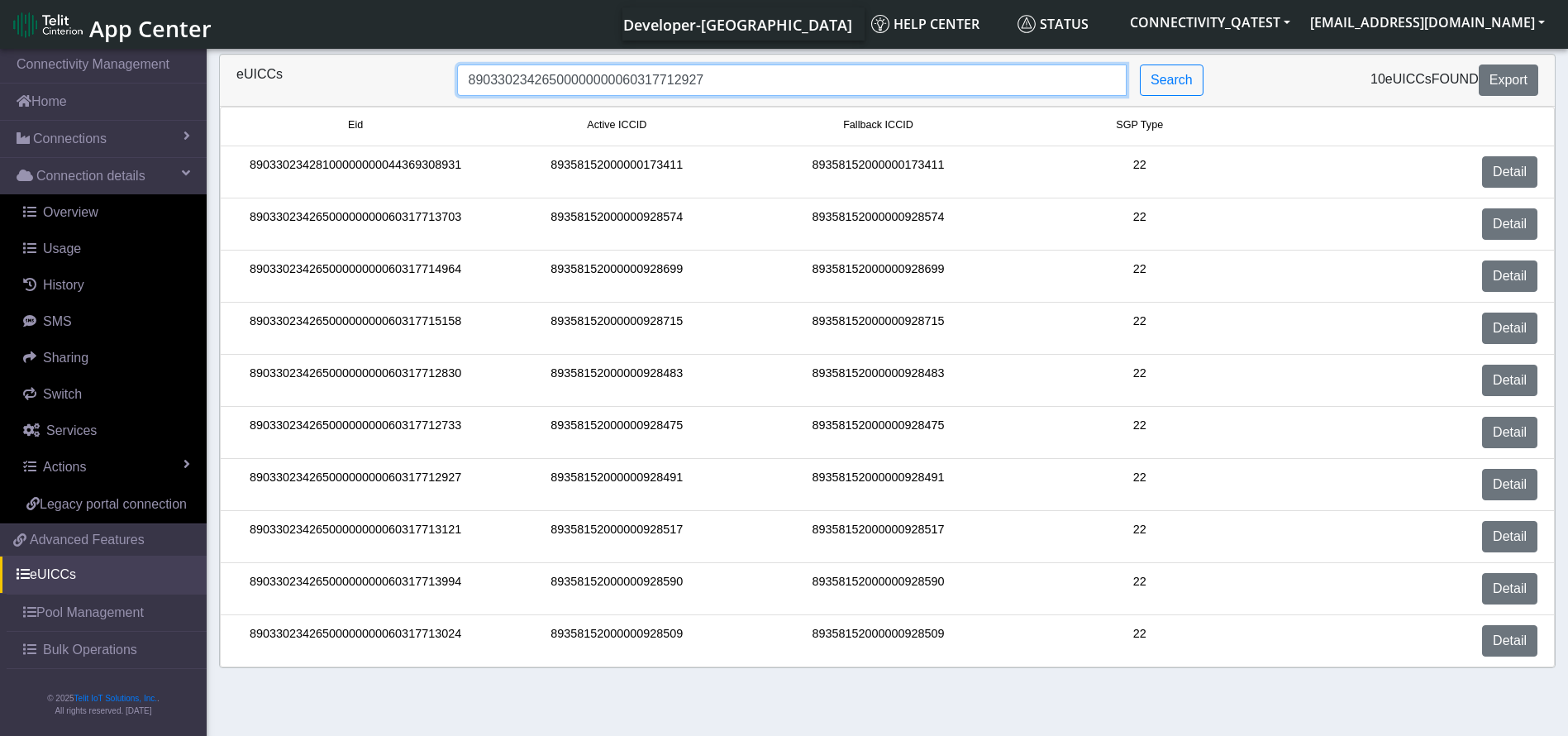
type input "89033023426500000000060317712927"
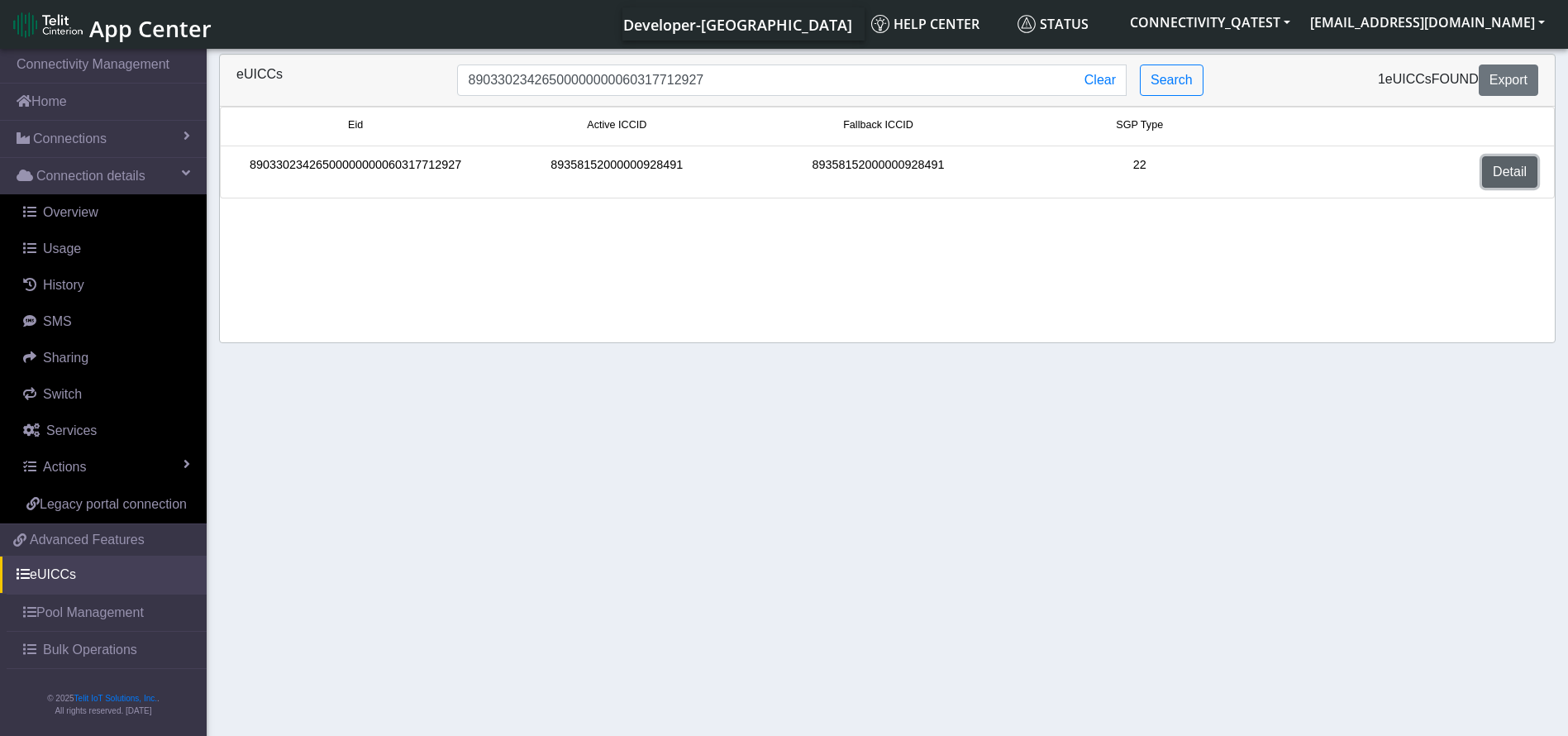
click at [1522, 158] on link "Detail" at bounding box center [1510, 171] width 55 height 31
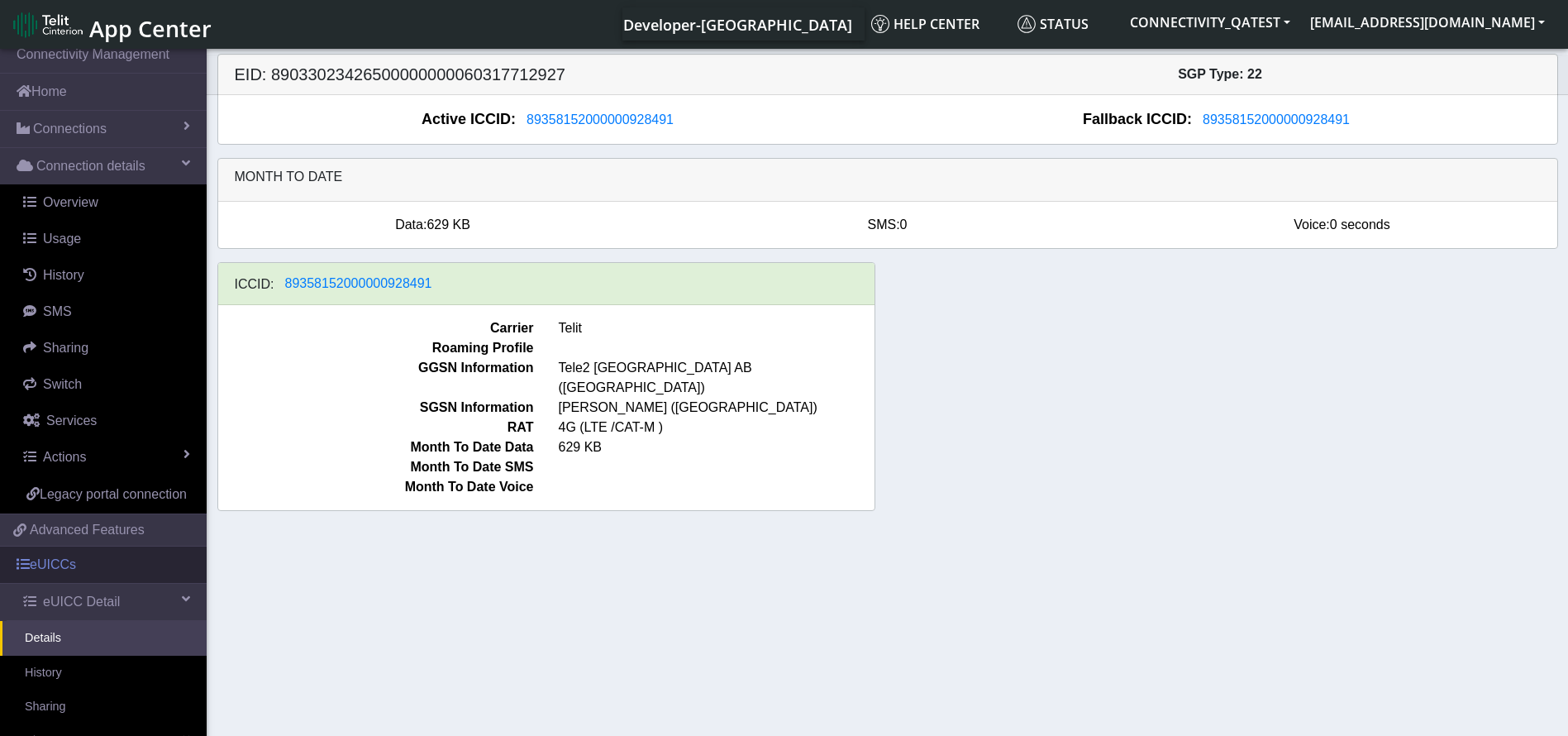
click at [69, 583] on link "eUICCs" at bounding box center [103, 564] width 207 height 36
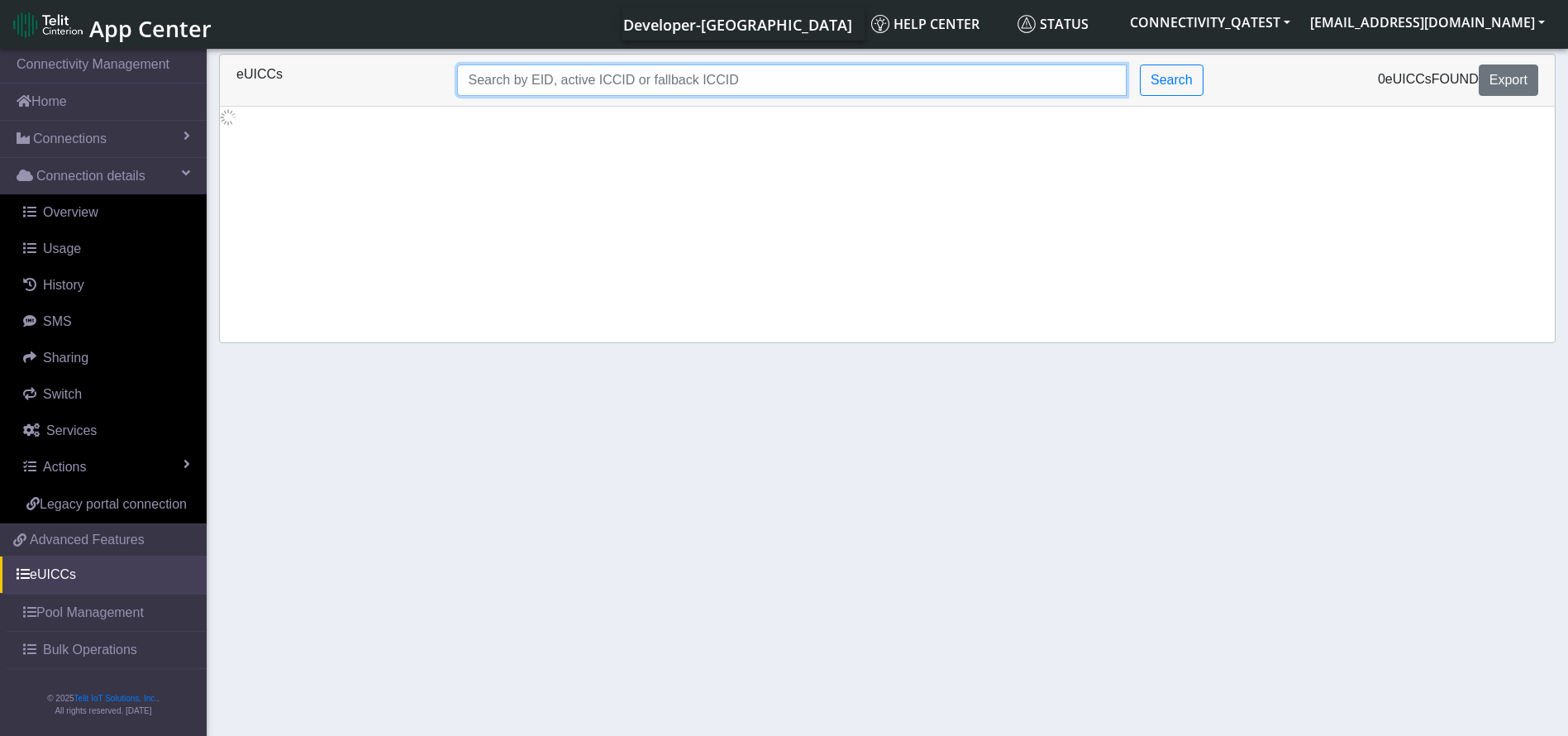
click at [600, 69] on input "Search..." at bounding box center [792, 80] width 670 height 31
paste input "89033023426500000000060317712830"
type input "89033023426500000000060317712830"
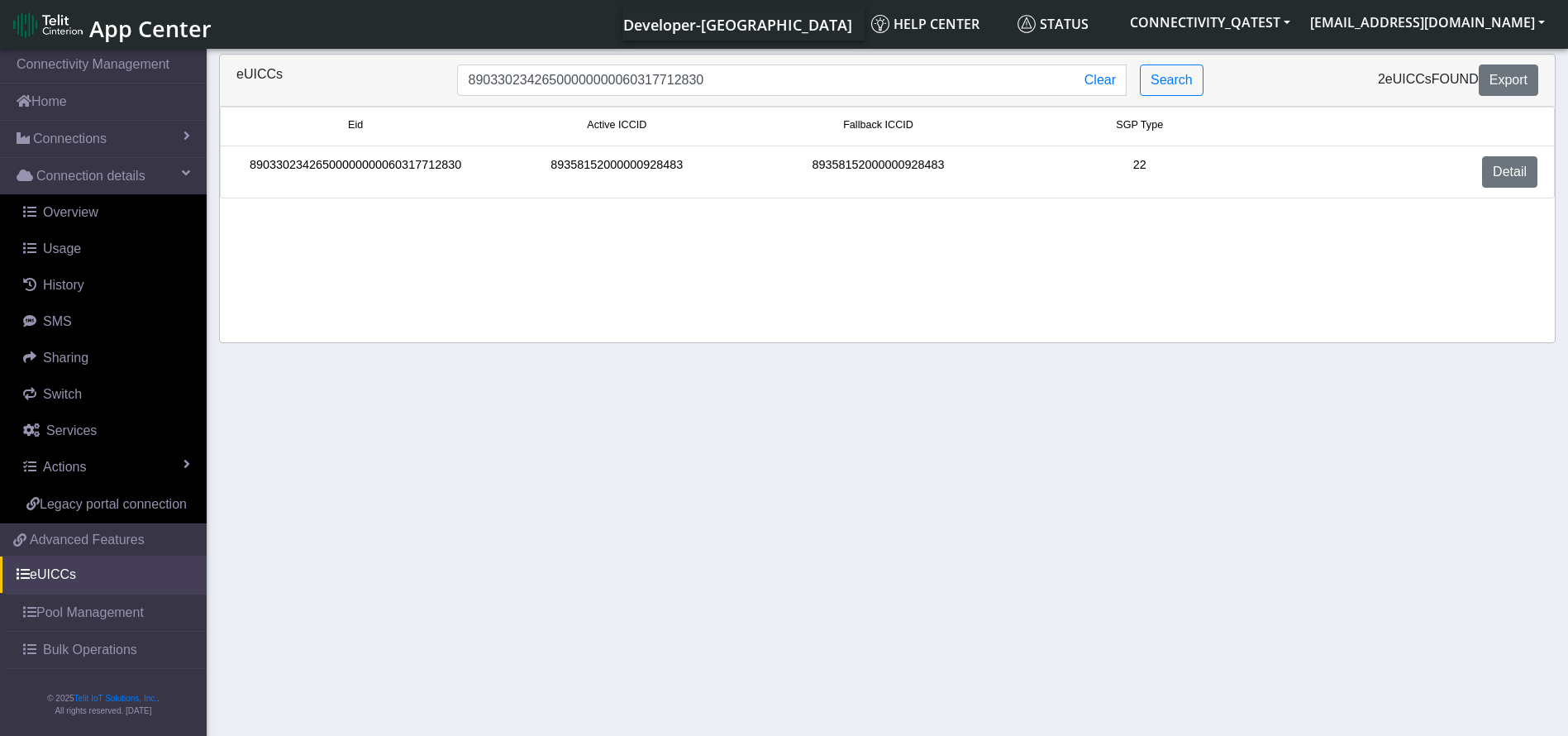
click at [1432, 152] on li "89033023426500000000060317712830 89358152000000928483 89358152000000928483 22 D…" at bounding box center [888, 172] width 1335 height 52
click at [1531, 169] on link "Detail" at bounding box center [1510, 171] width 55 height 31
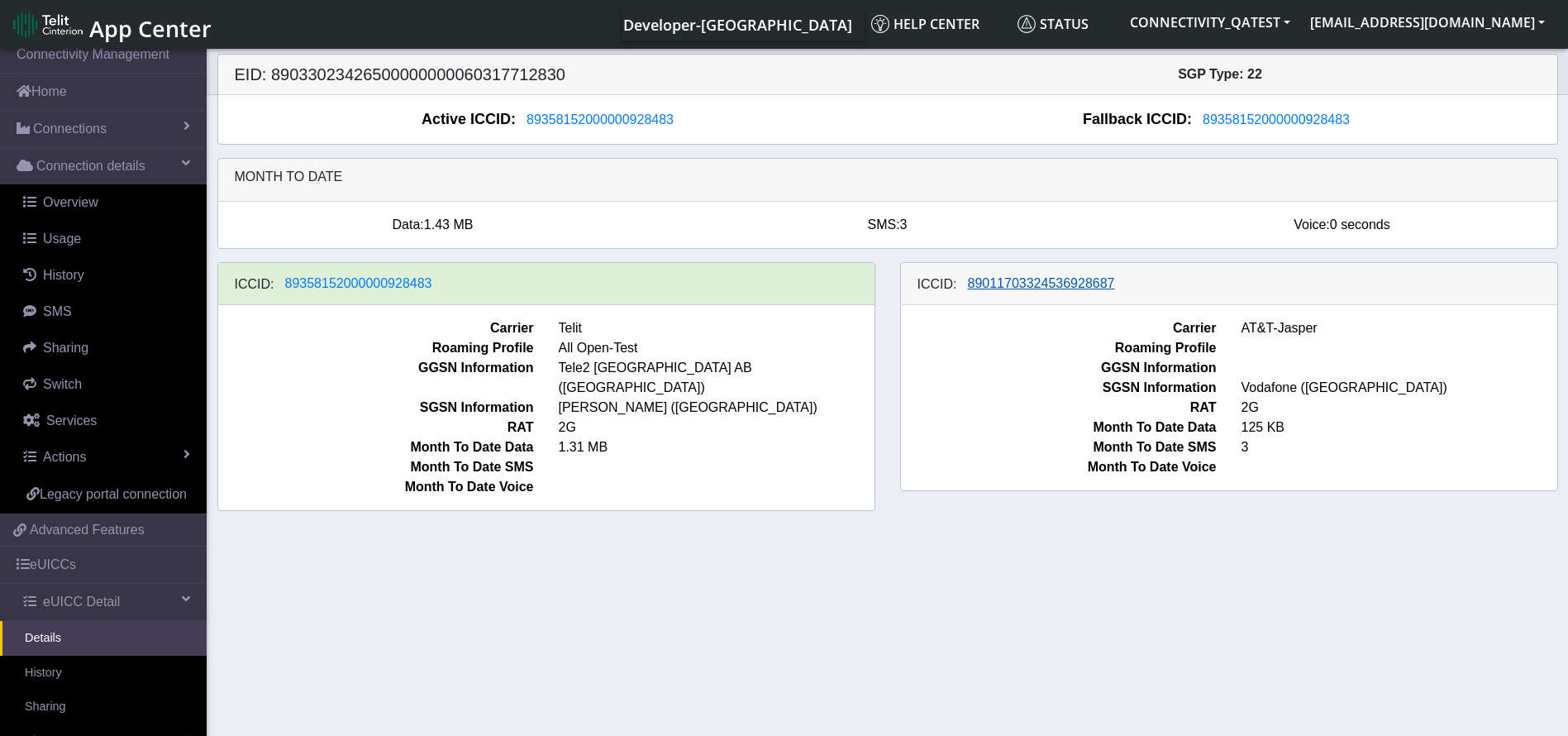
drag, startPoint x: 1128, startPoint y: 287, endPoint x: 977, endPoint y: 285, distance: 151.0
click at [977, 285] on div "ICCID: 89011703324536928687" at bounding box center [1229, 284] width 657 height 42
click at [977, 285] on span "89011703324536928687" at bounding box center [1042, 283] width 147 height 14
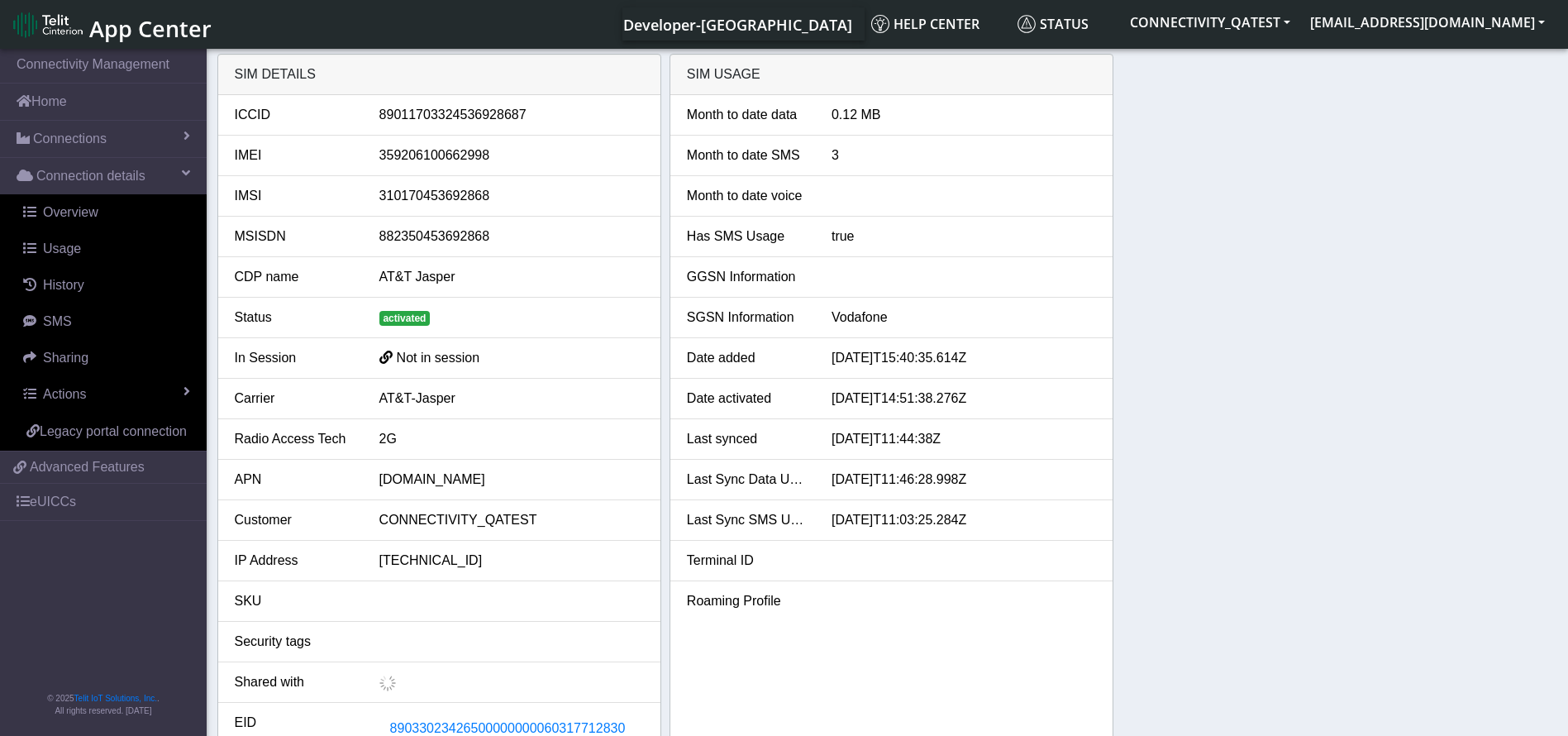
click at [438, 120] on div "89011703324536928687" at bounding box center [512, 114] width 290 height 19
copy div "89011703324536928687"
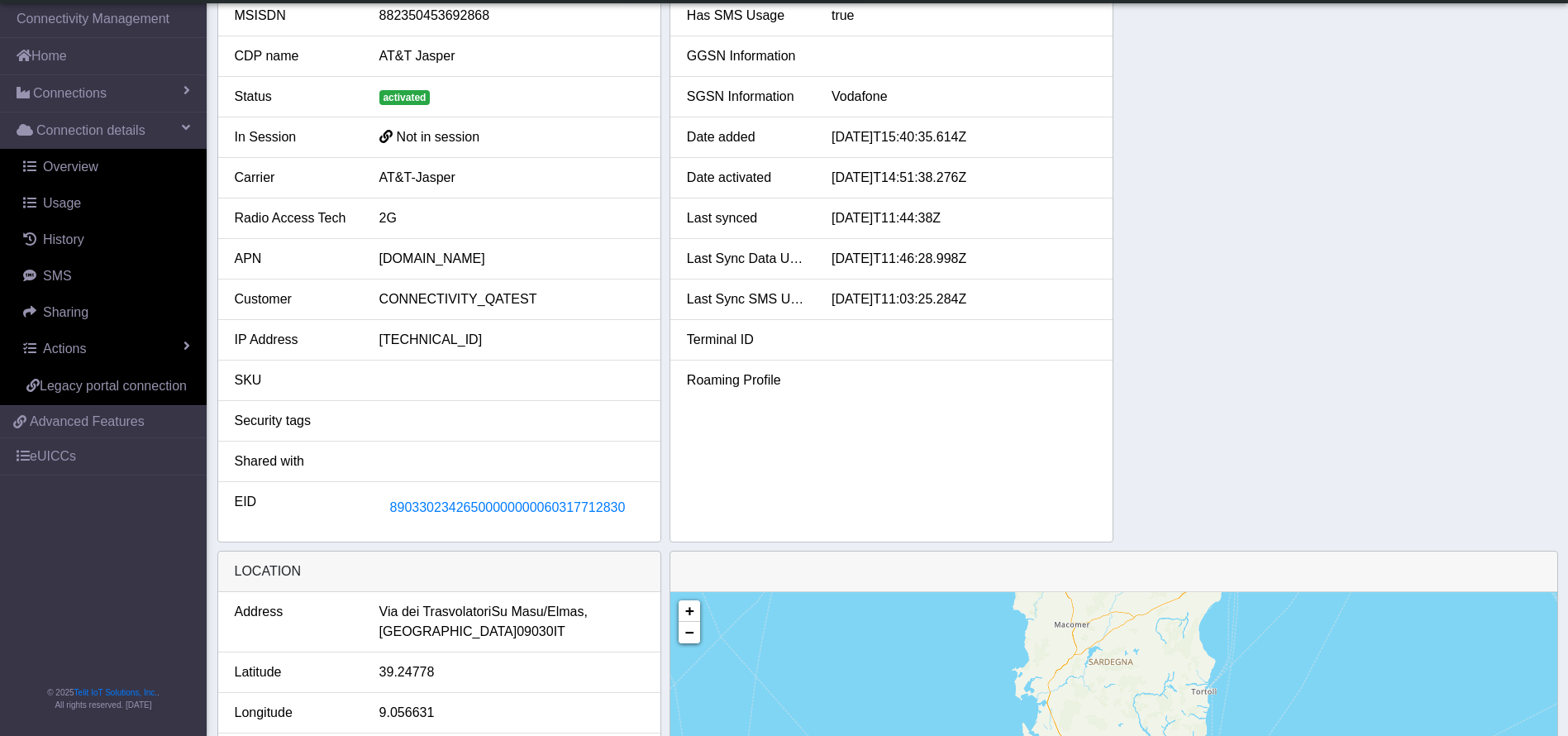
scroll to position [248, 0]
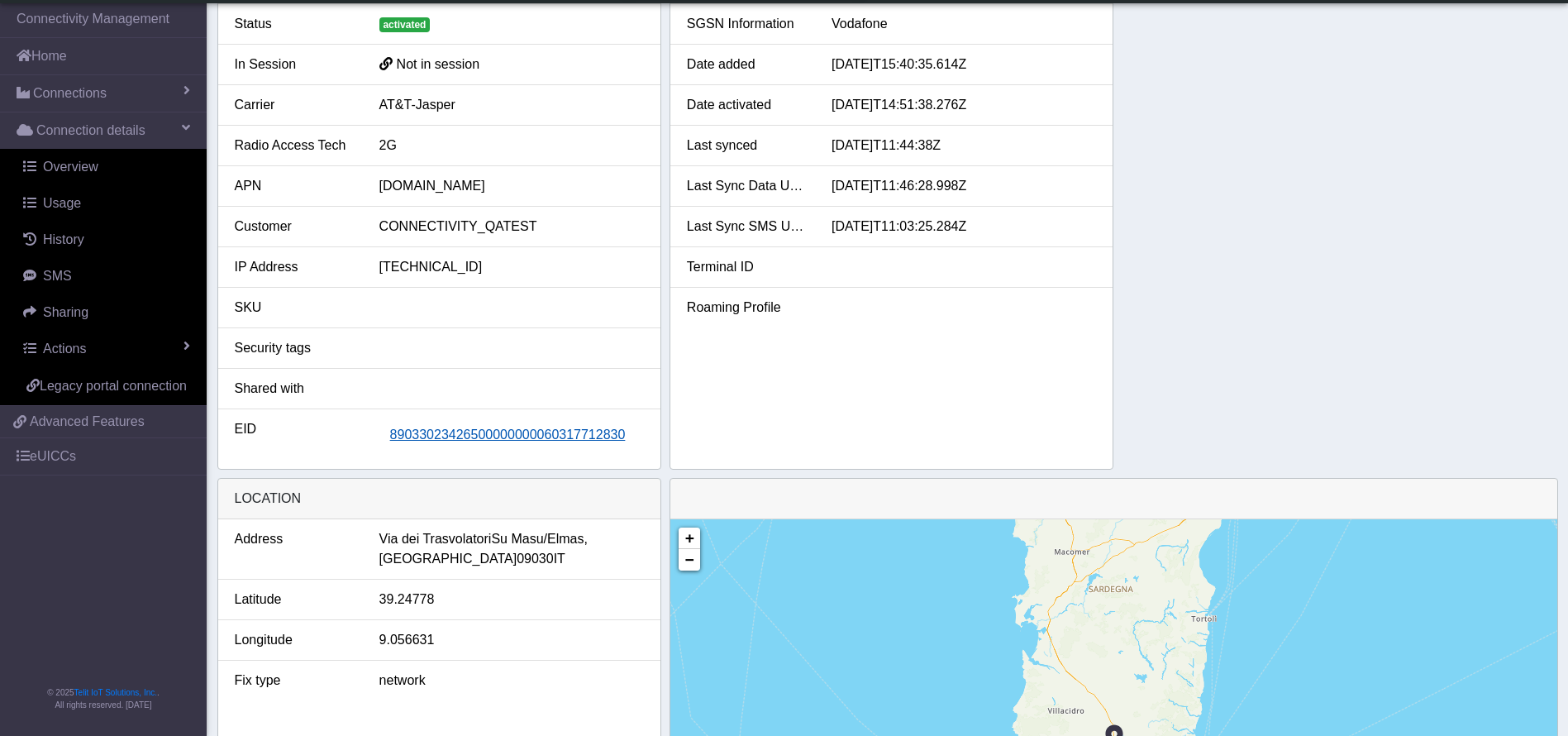
click at [556, 445] on button "89033023426500000000060317712830" at bounding box center [508, 434] width 258 height 31
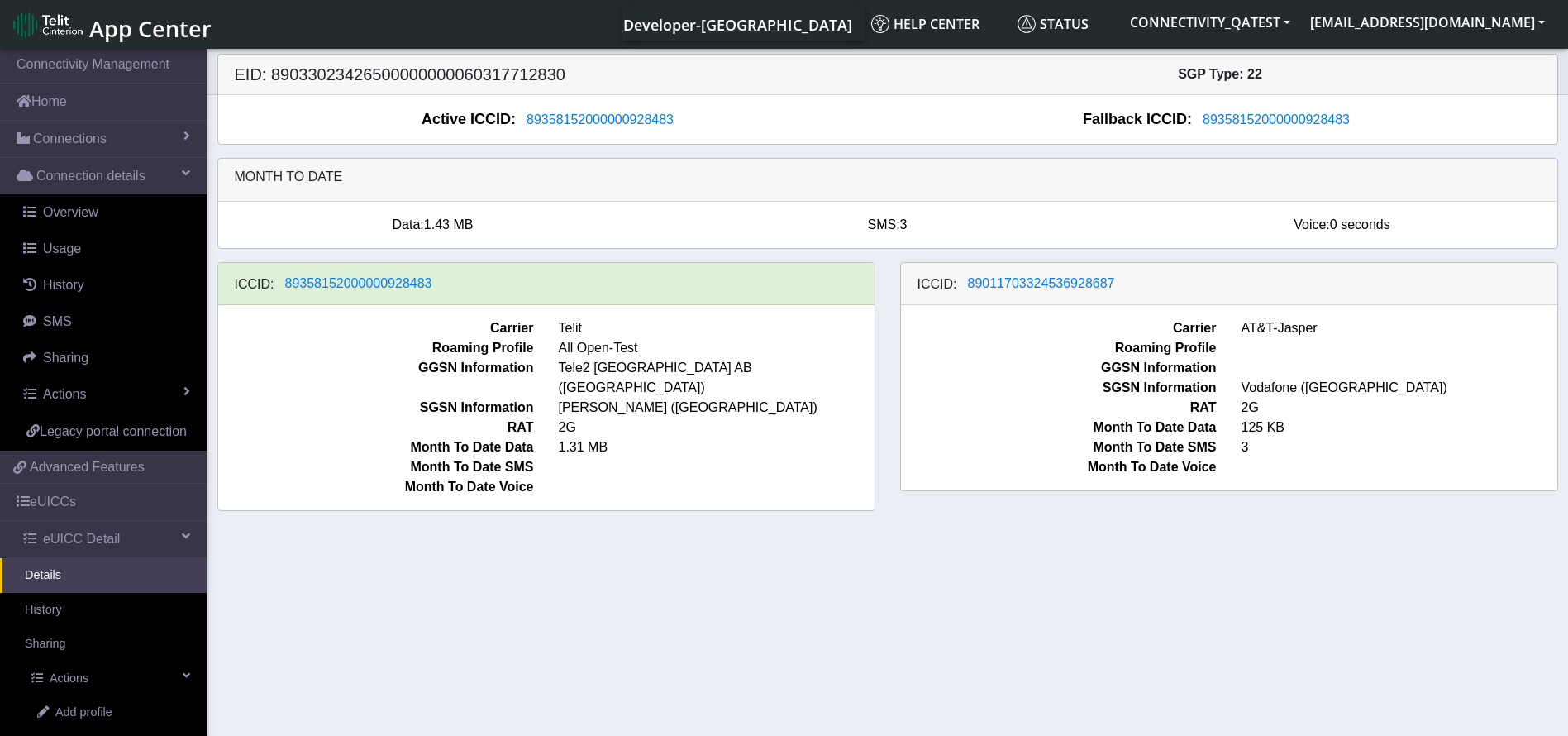
click at [729, 706] on section "Connectivity Management Home Connections List Map Connection details Overview U…" at bounding box center [784, 394] width 1568 height 696
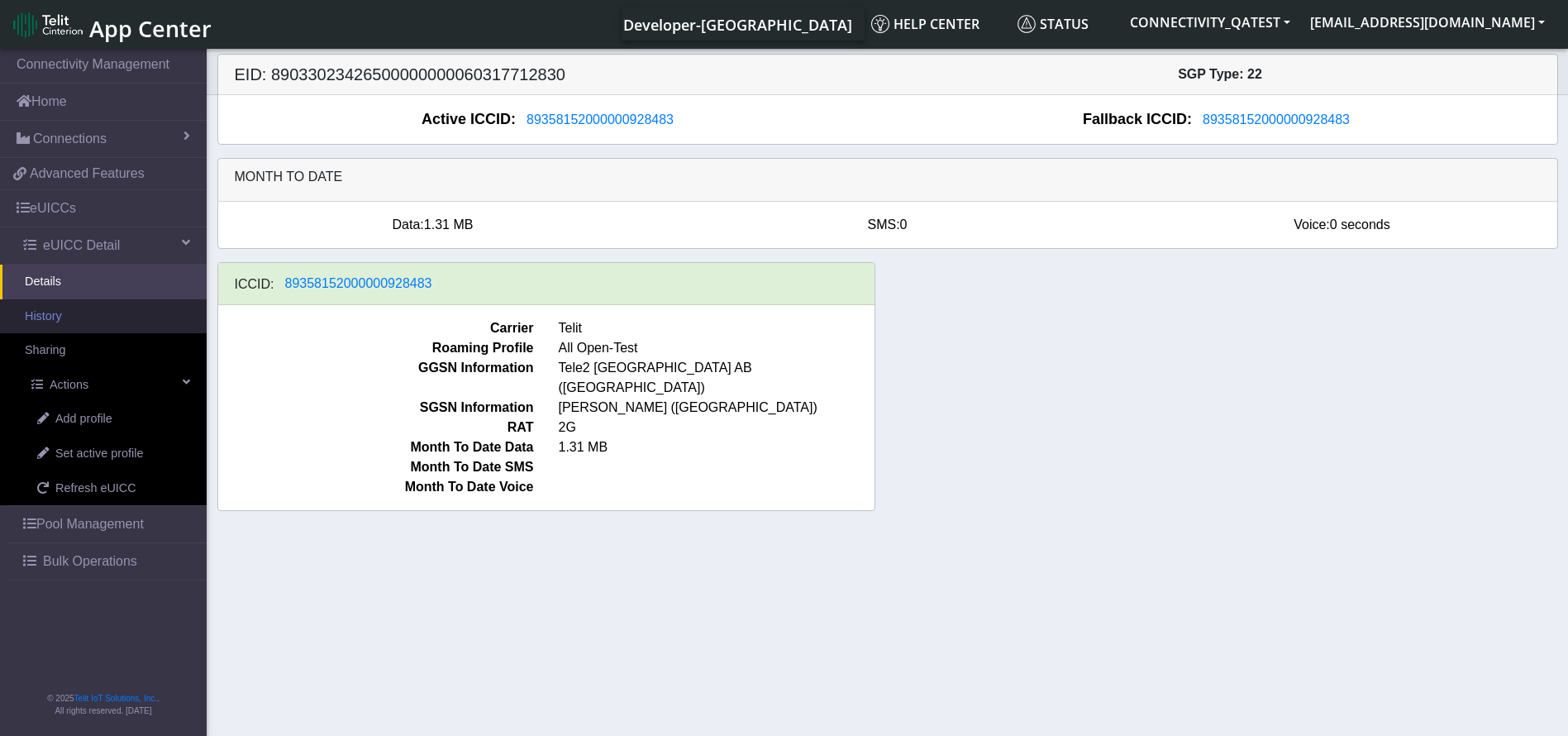
click at [81, 328] on link "History" at bounding box center [103, 316] width 207 height 35
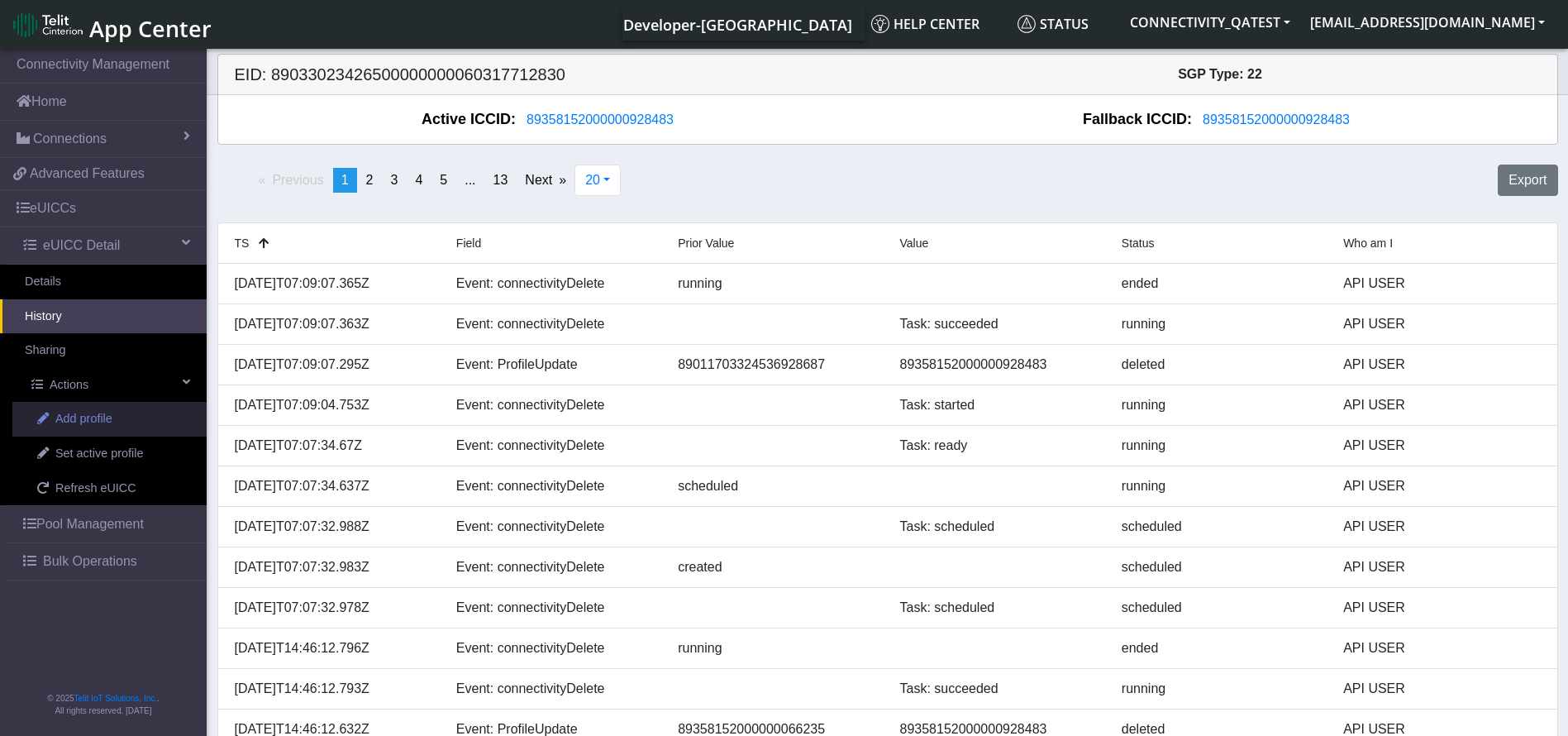
click at [112, 424] on span "Add profile" at bounding box center [83, 418] width 57 height 18
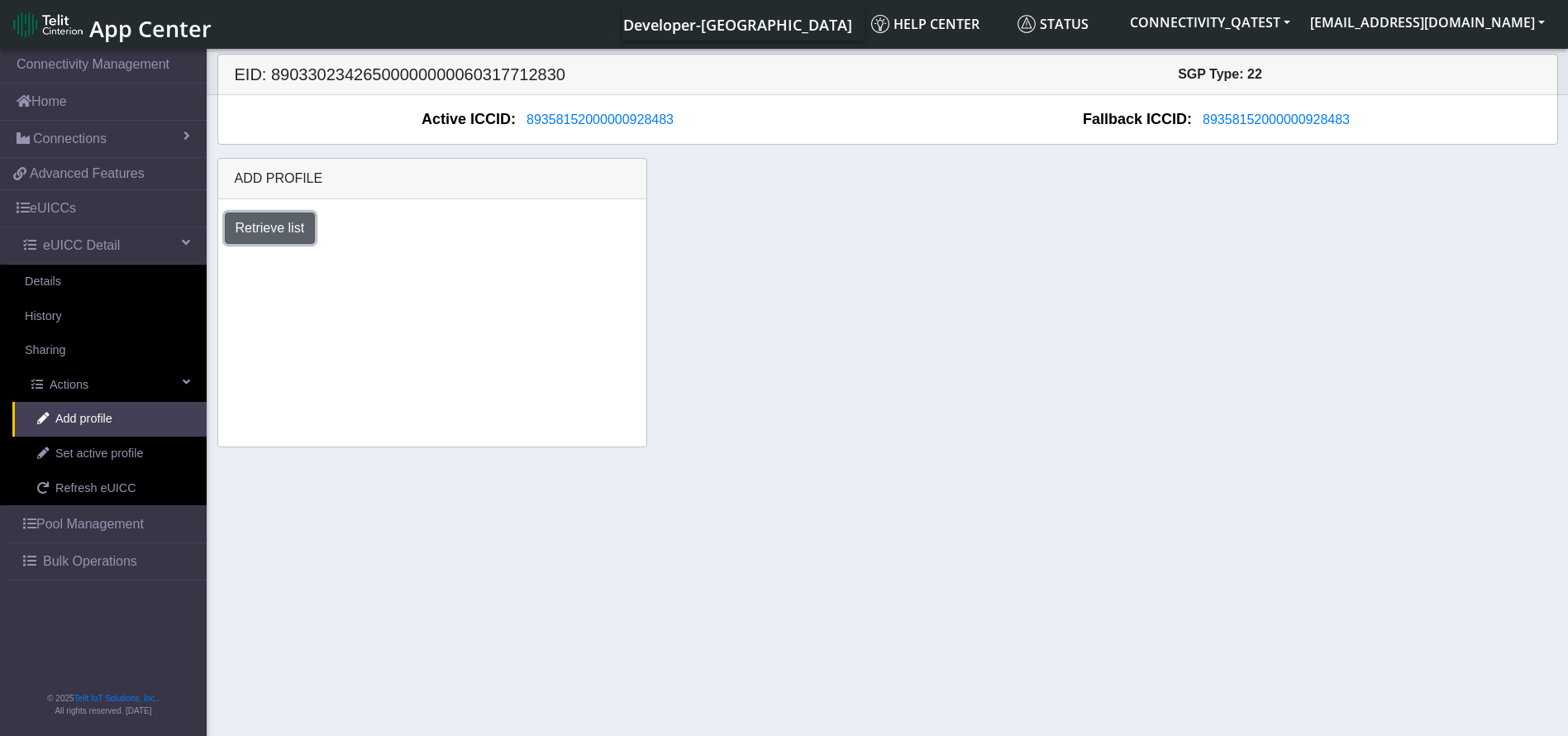
click at [281, 230] on button "Retrieve list" at bounding box center [269, 228] width 91 height 31
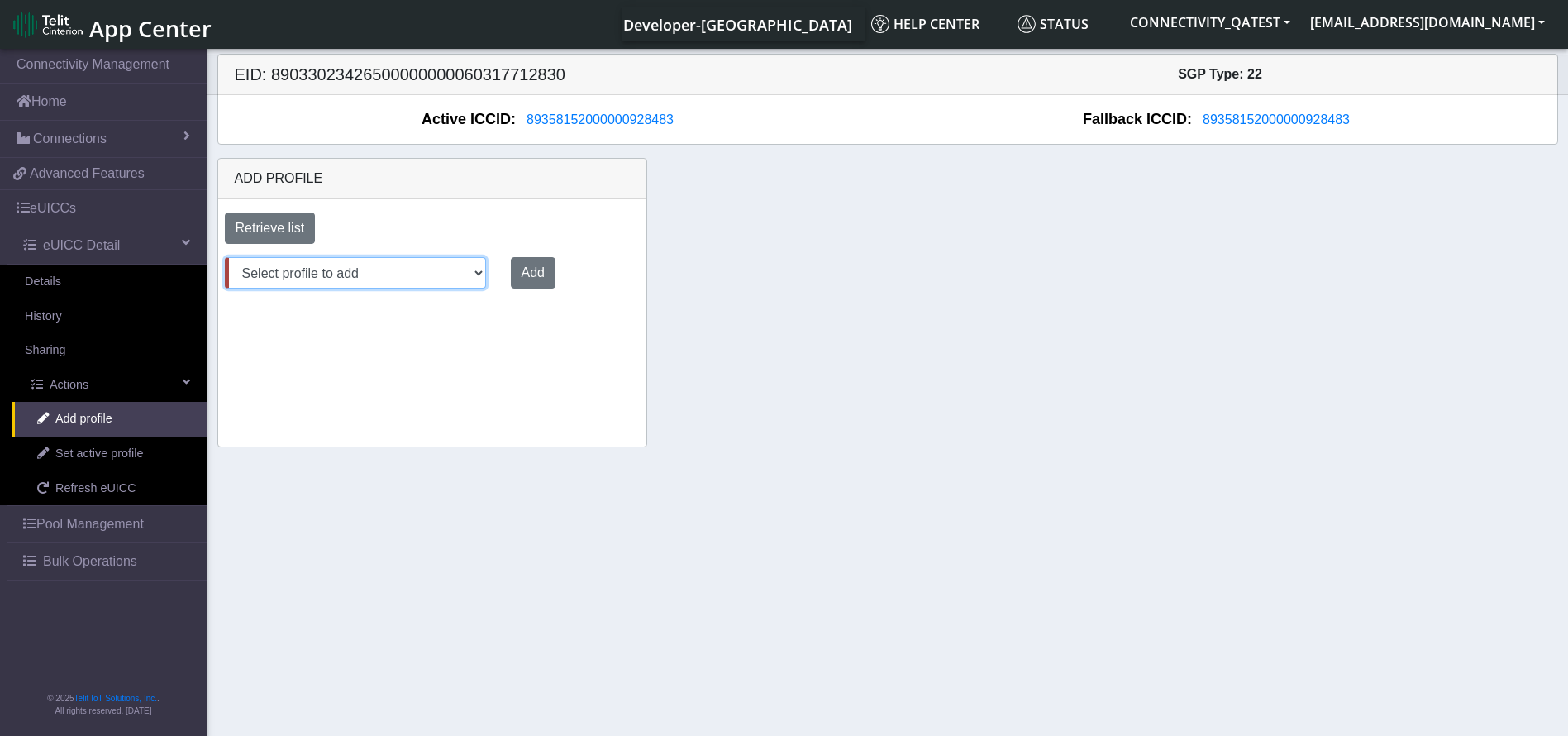
click at [391, 276] on select "Select profile to add 22AugRollbackTest (available: 0) Aug06_DNLD_RASHMI (avail…" at bounding box center [355, 273] width 261 height 31
click at [95, 554] on span "Bulk Operations" at bounding box center [90, 561] width 94 height 19
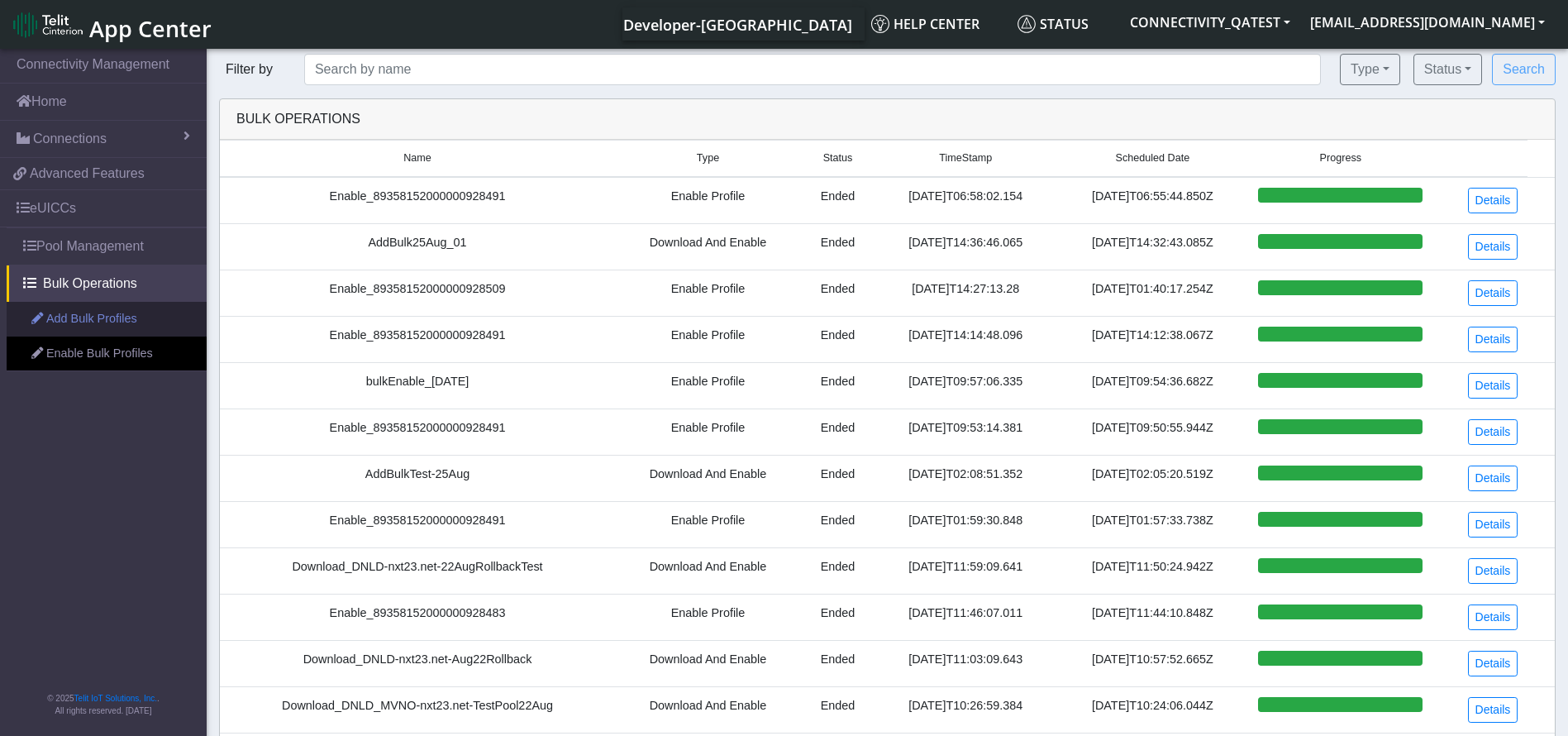
click at [130, 324] on link "Add Bulk Profiles" at bounding box center [107, 318] width 200 height 35
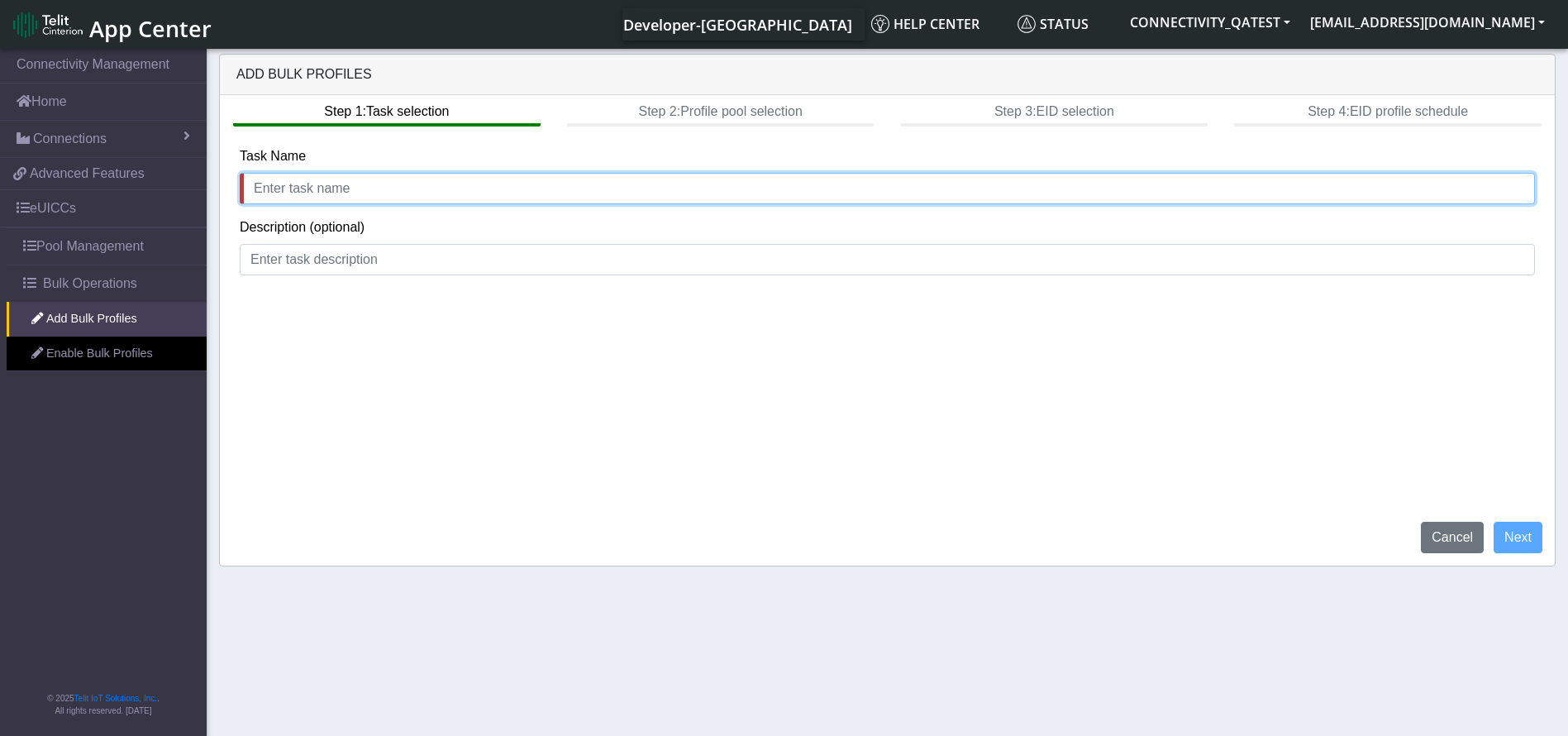
click at [439, 185] on input "text" at bounding box center [887, 188] width 1295 height 31
type input "addProfile26Aug"
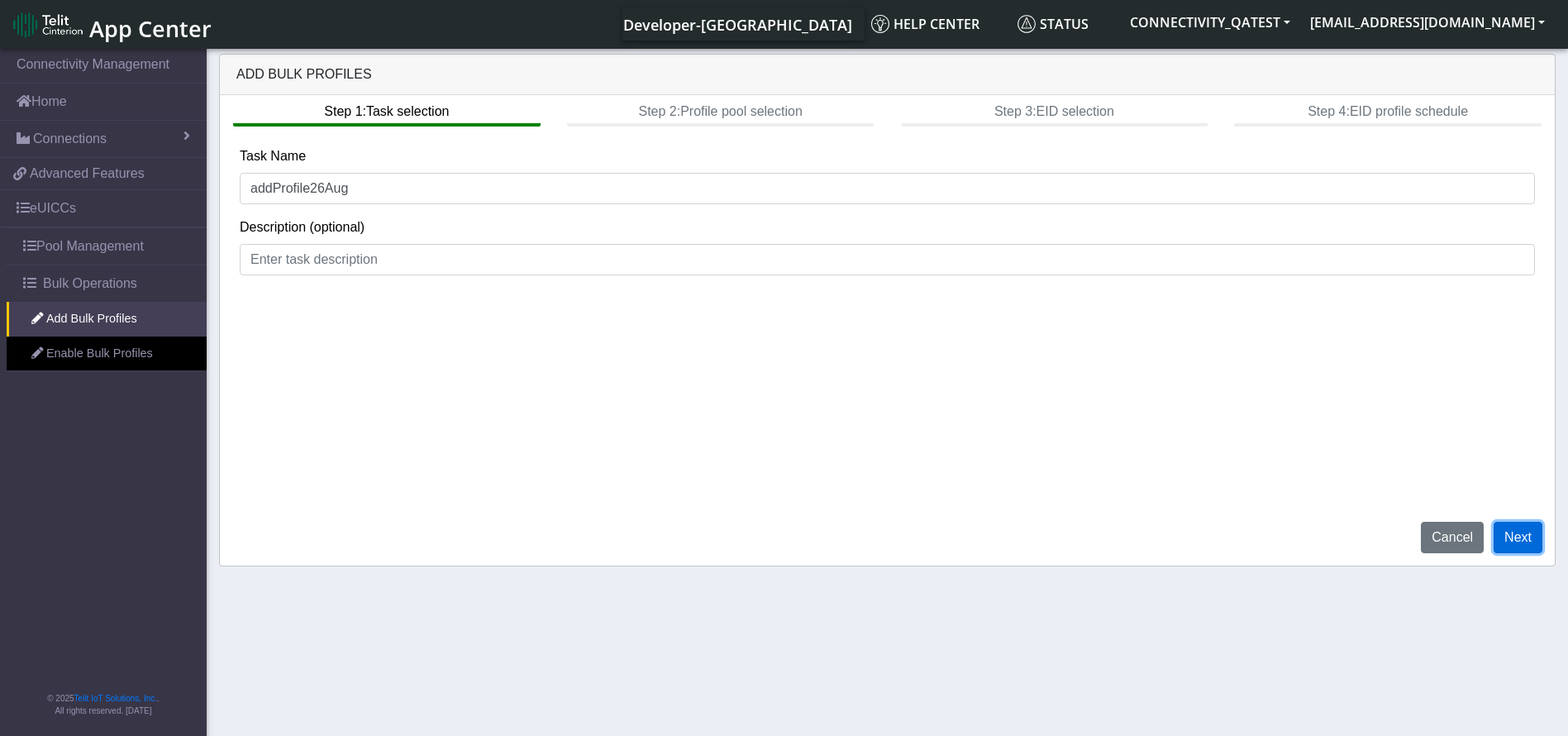
click at [1521, 536] on button "Next" at bounding box center [1519, 537] width 49 height 31
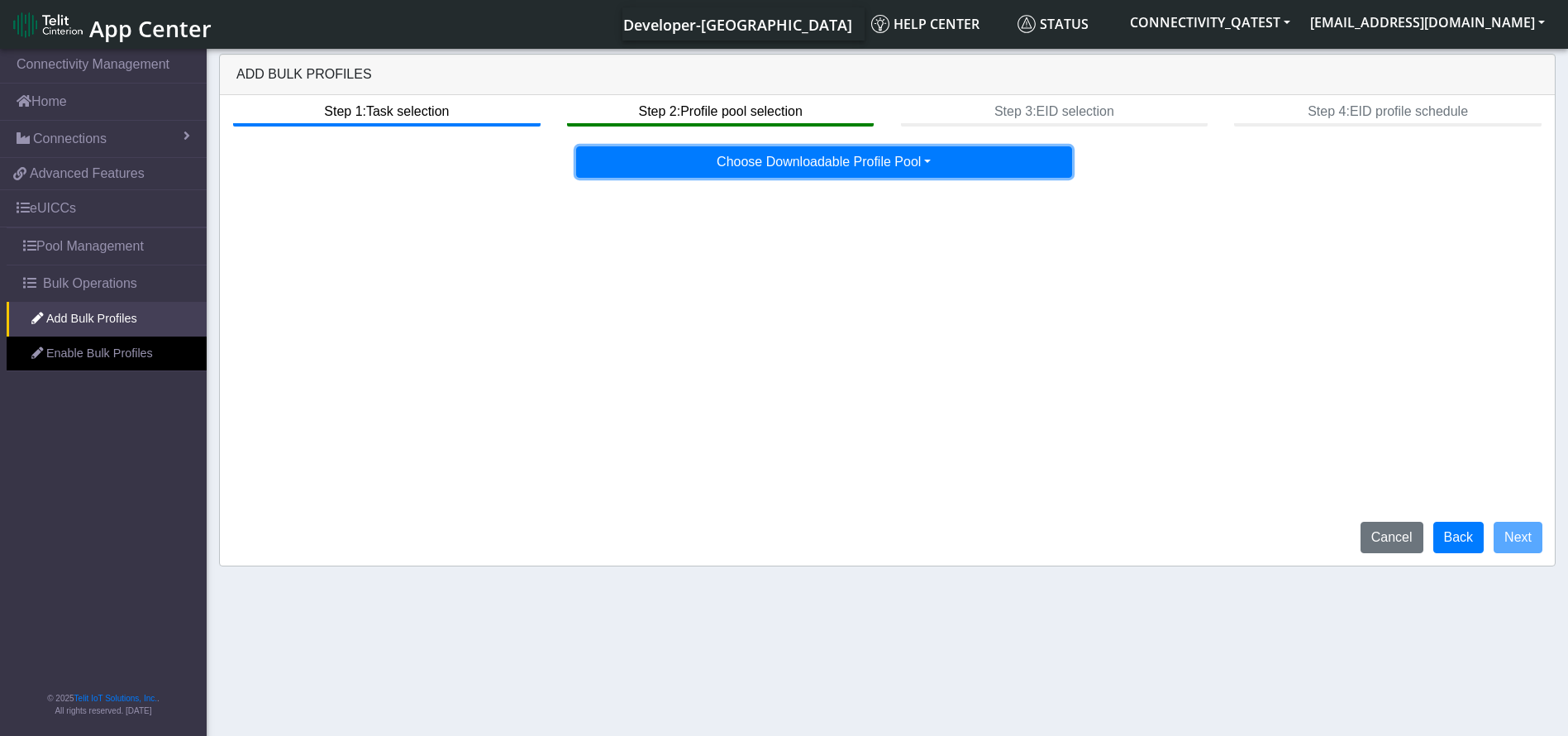
click at [827, 163] on button "Choose Downloadable Profile Pool" at bounding box center [824, 162] width 496 height 31
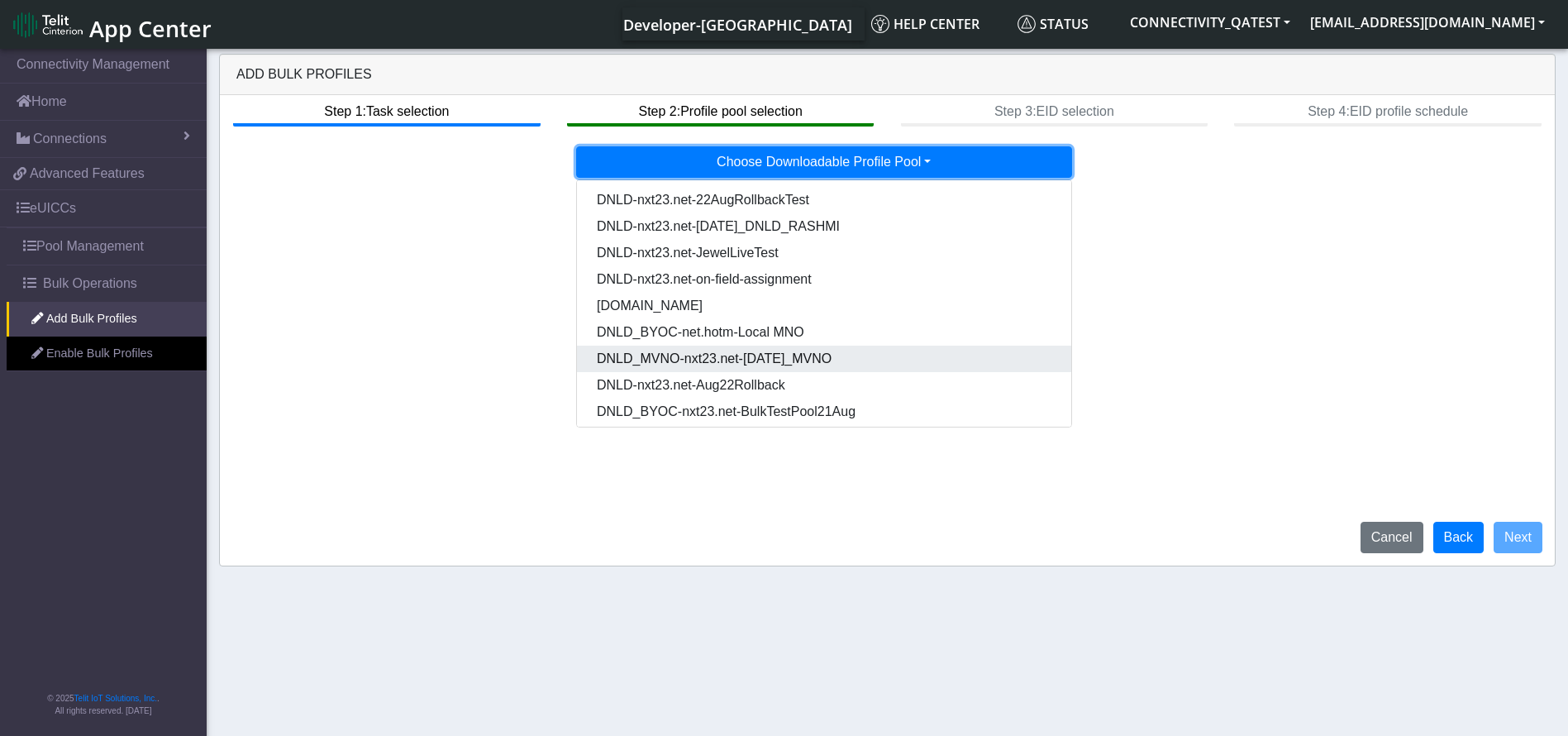
scroll to position [85, 0]
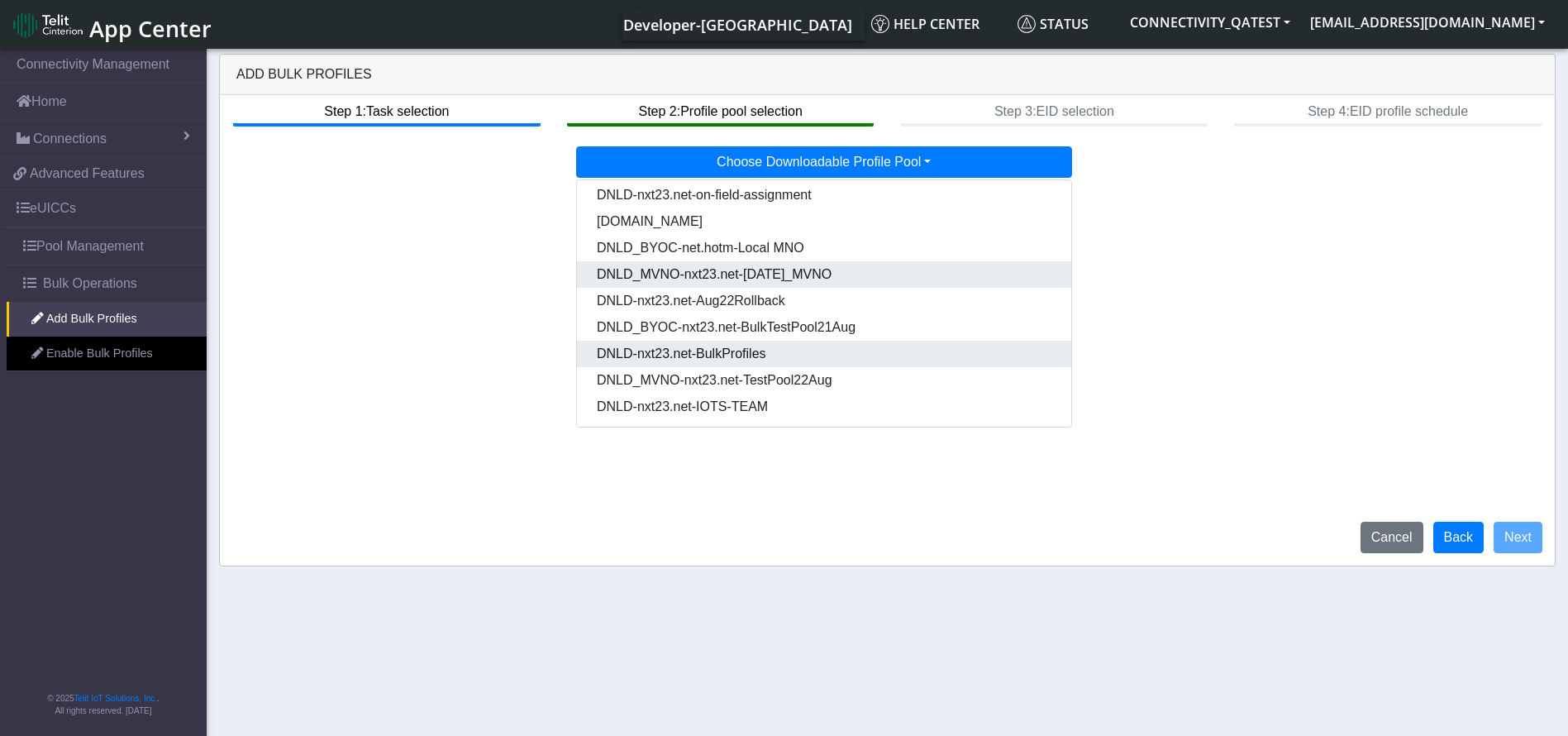
click at [854, 362] on Pooldd87b2e2-121e-4d00-ae8a-d075df8e0e86-dropdown "DNLD-nxt23.net-BulkProfiles" at bounding box center [824, 353] width 495 height 26
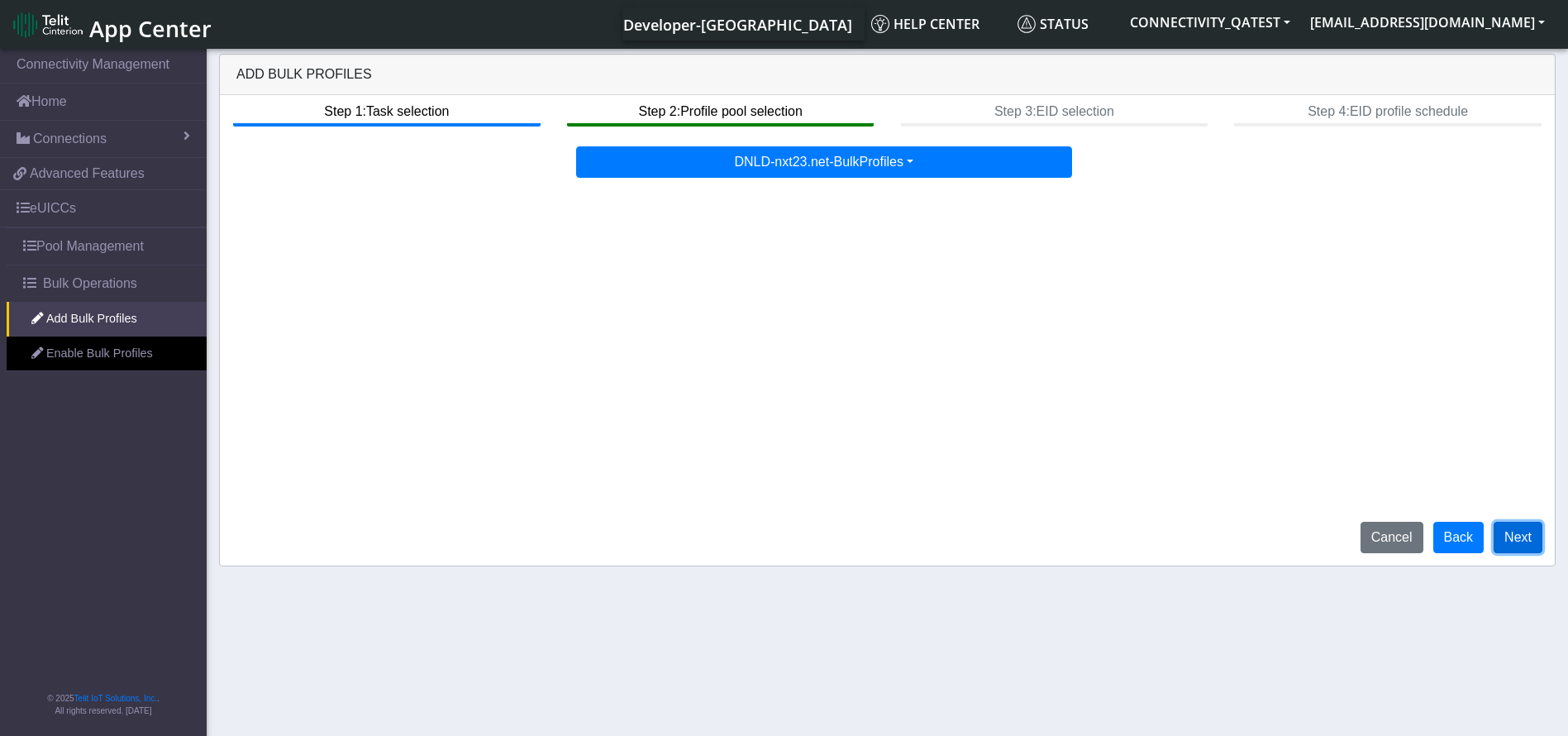
click at [1521, 542] on button "Next" at bounding box center [1519, 537] width 49 height 31
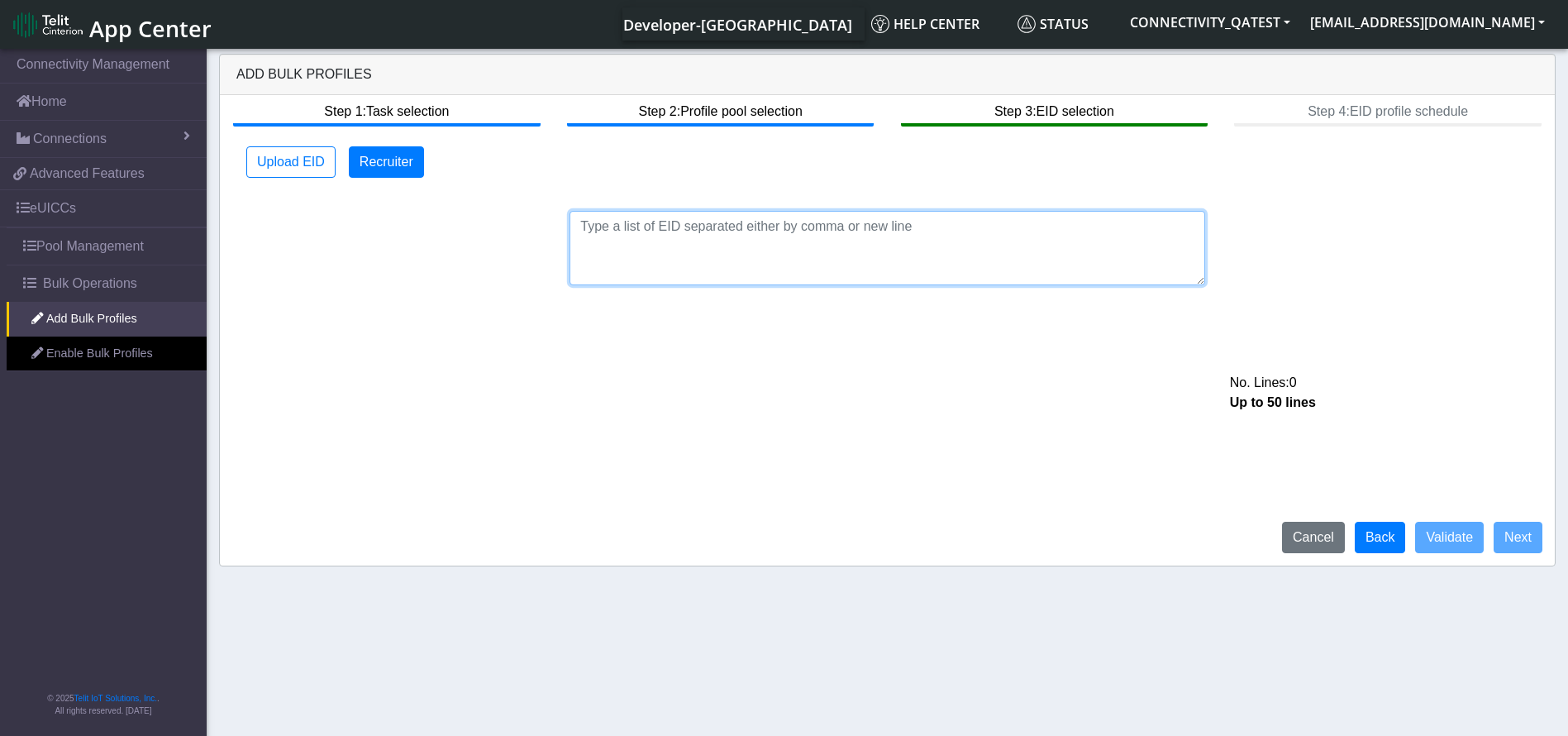
click at [833, 219] on textarea at bounding box center [887, 248] width 636 height 75
click at [845, 222] on textarea at bounding box center [887, 248] width 636 height 75
paste textarea "89033023426500000000060317712927"
paste textarea "89033023426500000000060317712830"
click at [668, 261] on textarea "89033023426500000000060317712927 89033023426500000000060317712830" at bounding box center [887, 248] width 636 height 75
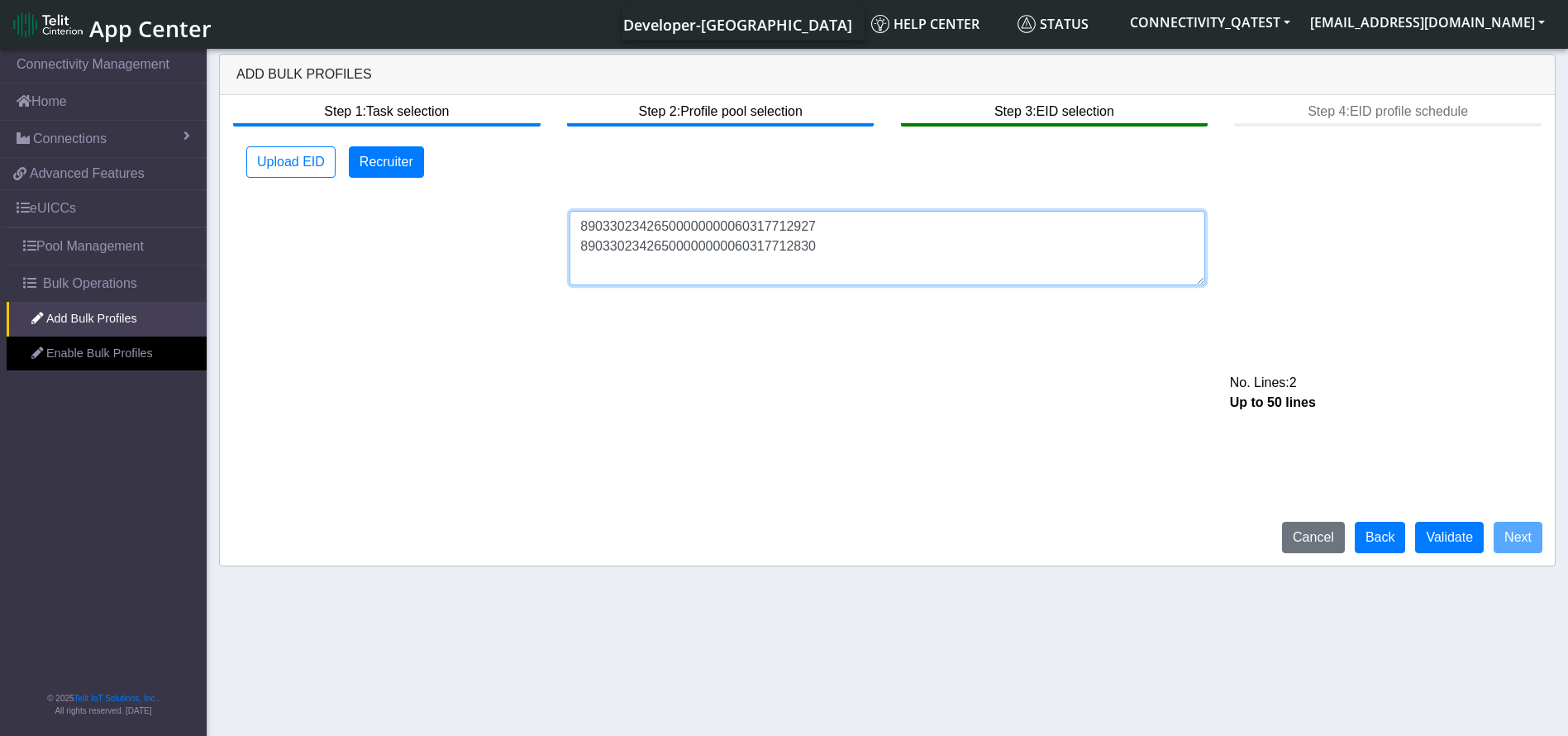
paste textarea "89033023426500000000060317713024"
type textarea "89033023426500000000060317712927 89033023426500000000060317712830 8903302342650…"
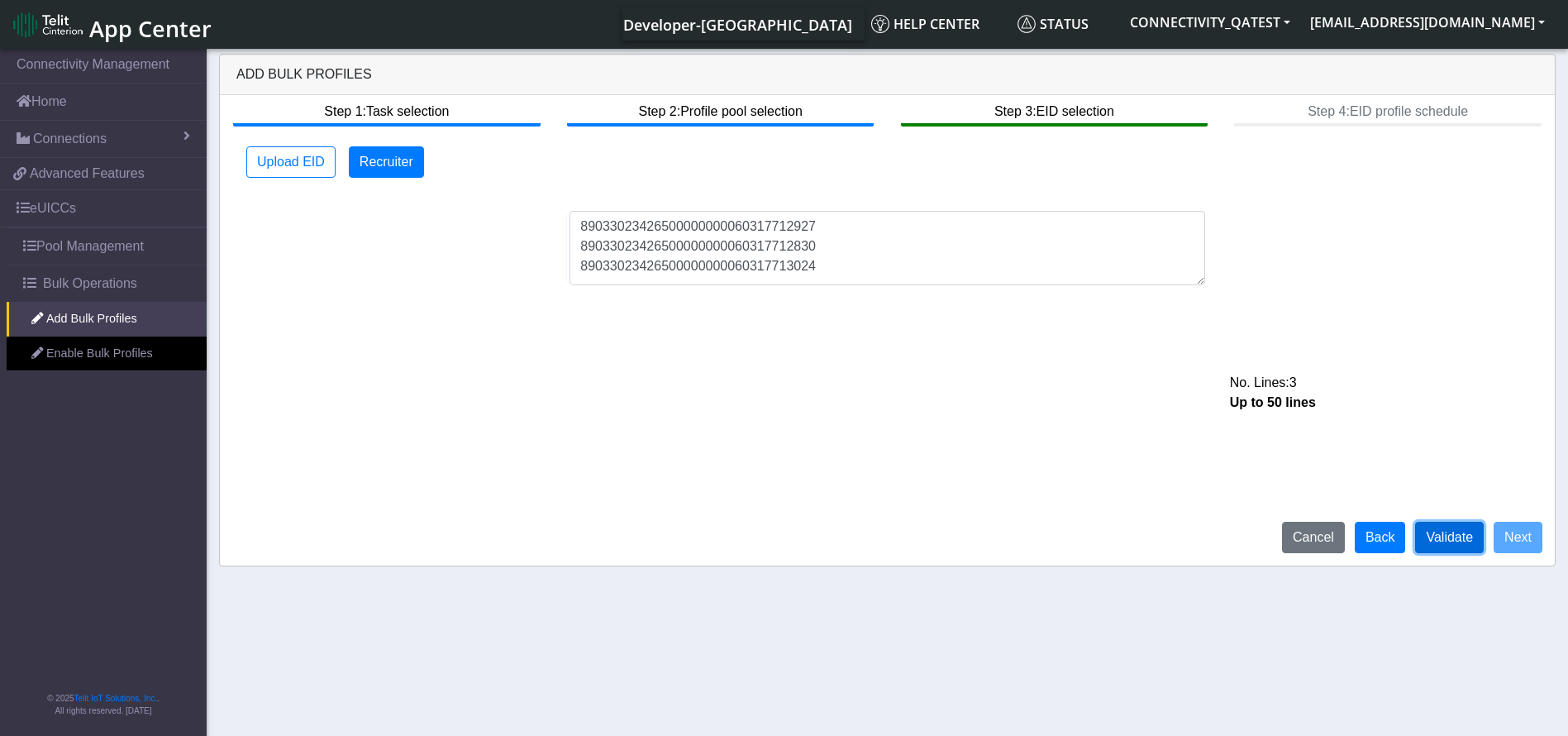
click at [1476, 537] on button "Validate" at bounding box center [1449, 537] width 69 height 31
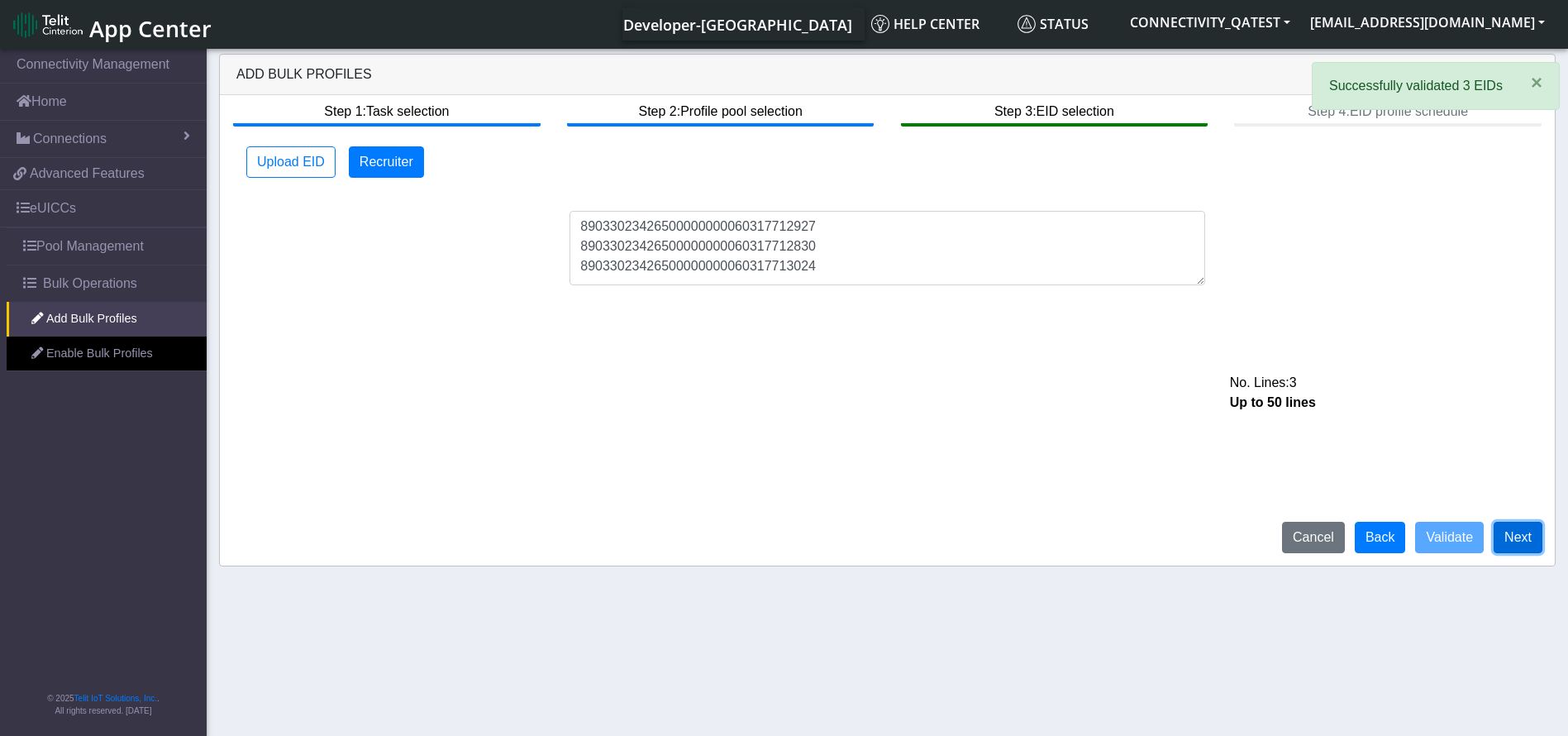
click at [1518, 534] on button "Next" at bounding box center [1519, 537] width 49 height 31
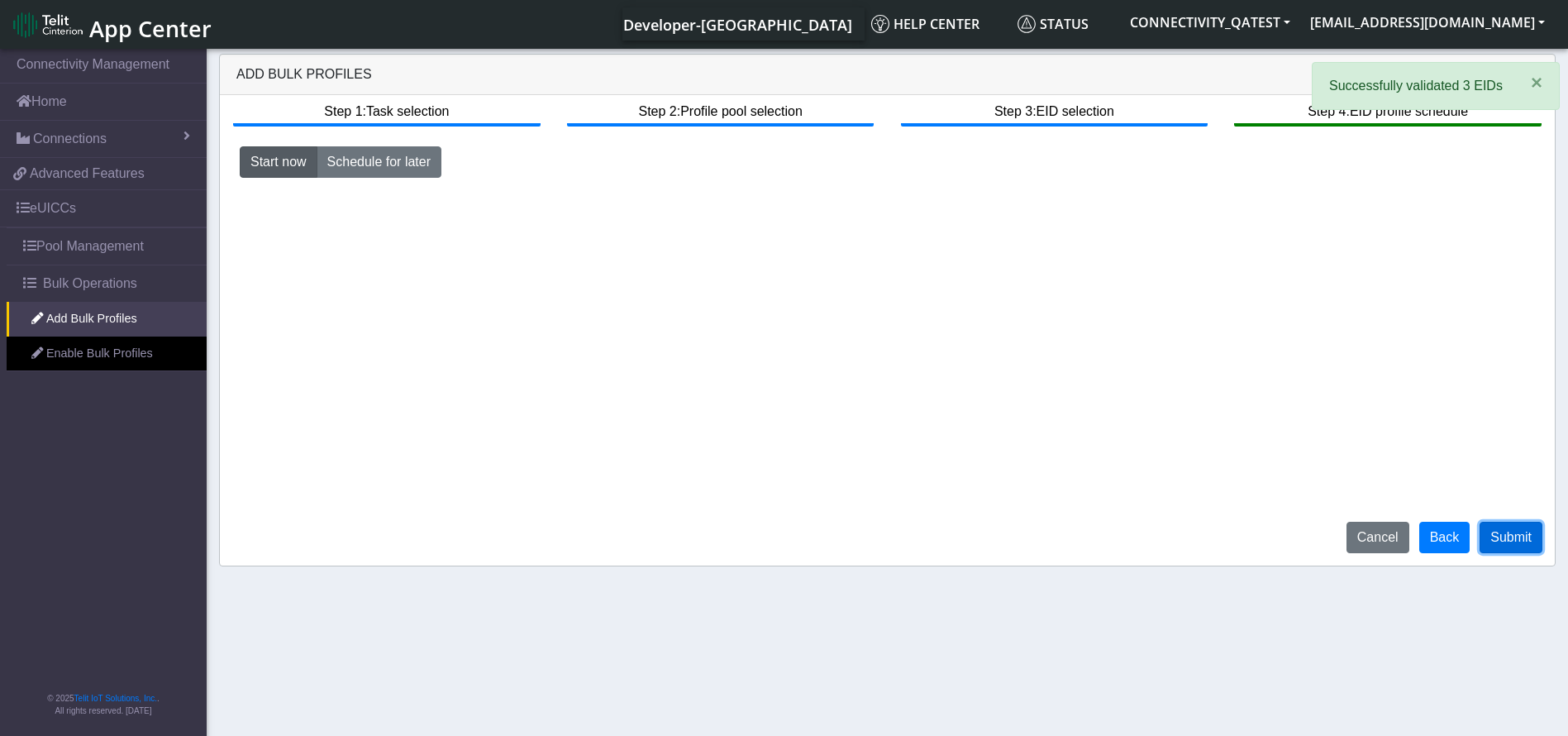
click at [1493, 529] on button "Submit" at bounding box center [1511, 537] width 63 height 31
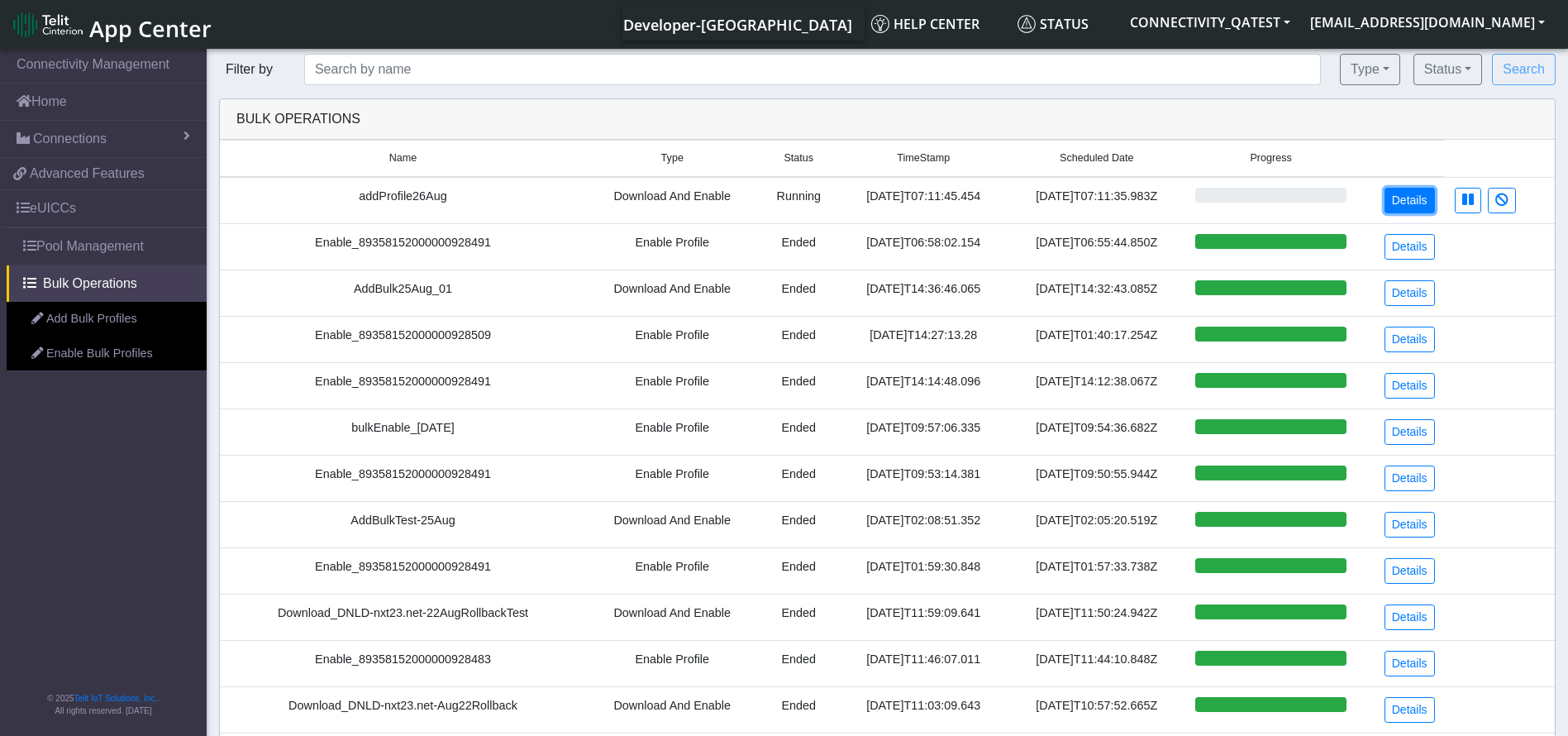
click at [1395, 198] on link "Details" at bounding box center [1410, 201] width 51 height 25
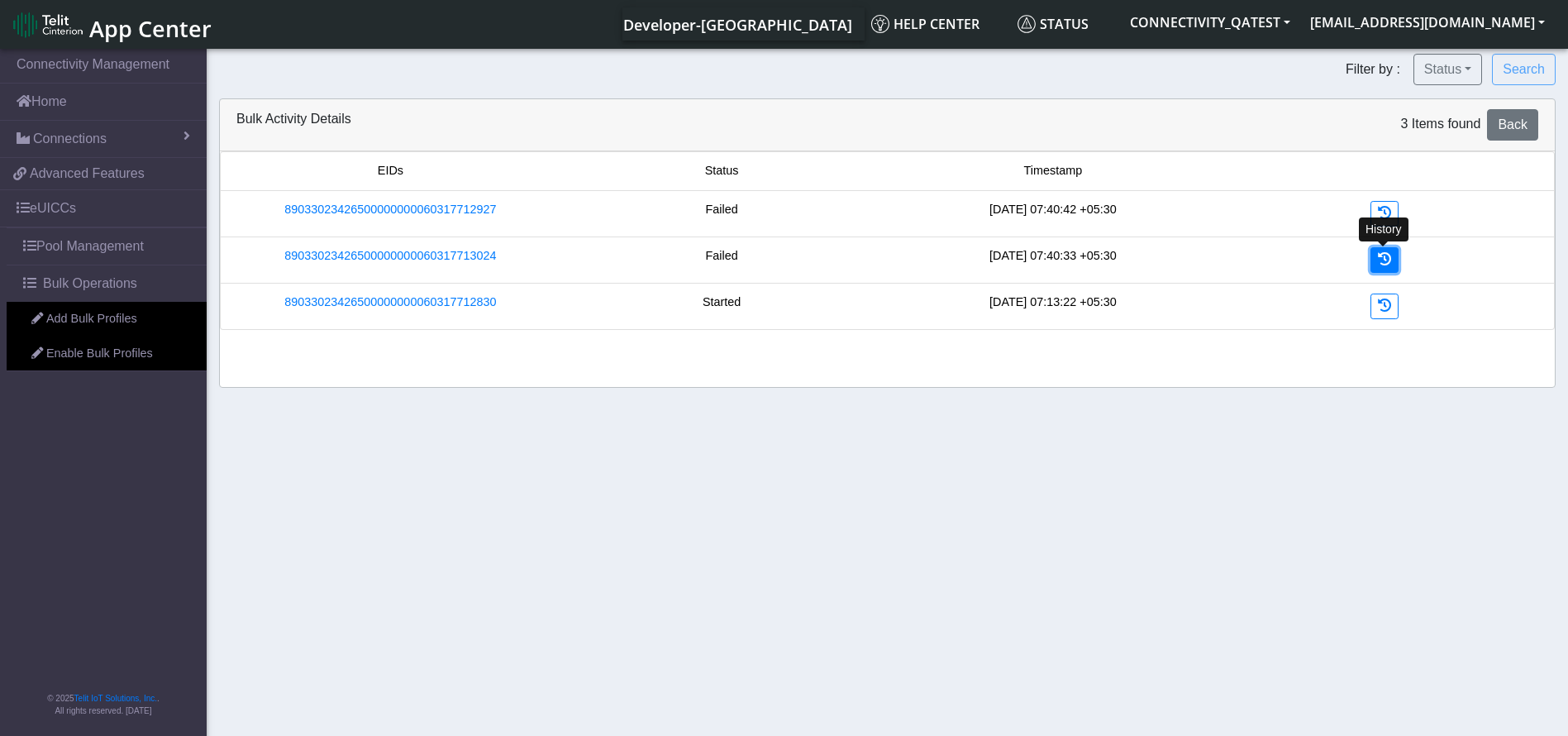
click at [1389, 263] on icon at bounding box center [1385, 259] width 14 height 14
click at [1386, 203] on link at bounding box center [1384, 213] width 28 height 25
click at [424, 207] on link "89033023426500000000060317712830" at bounding box center [391, 209] width 212 height 18
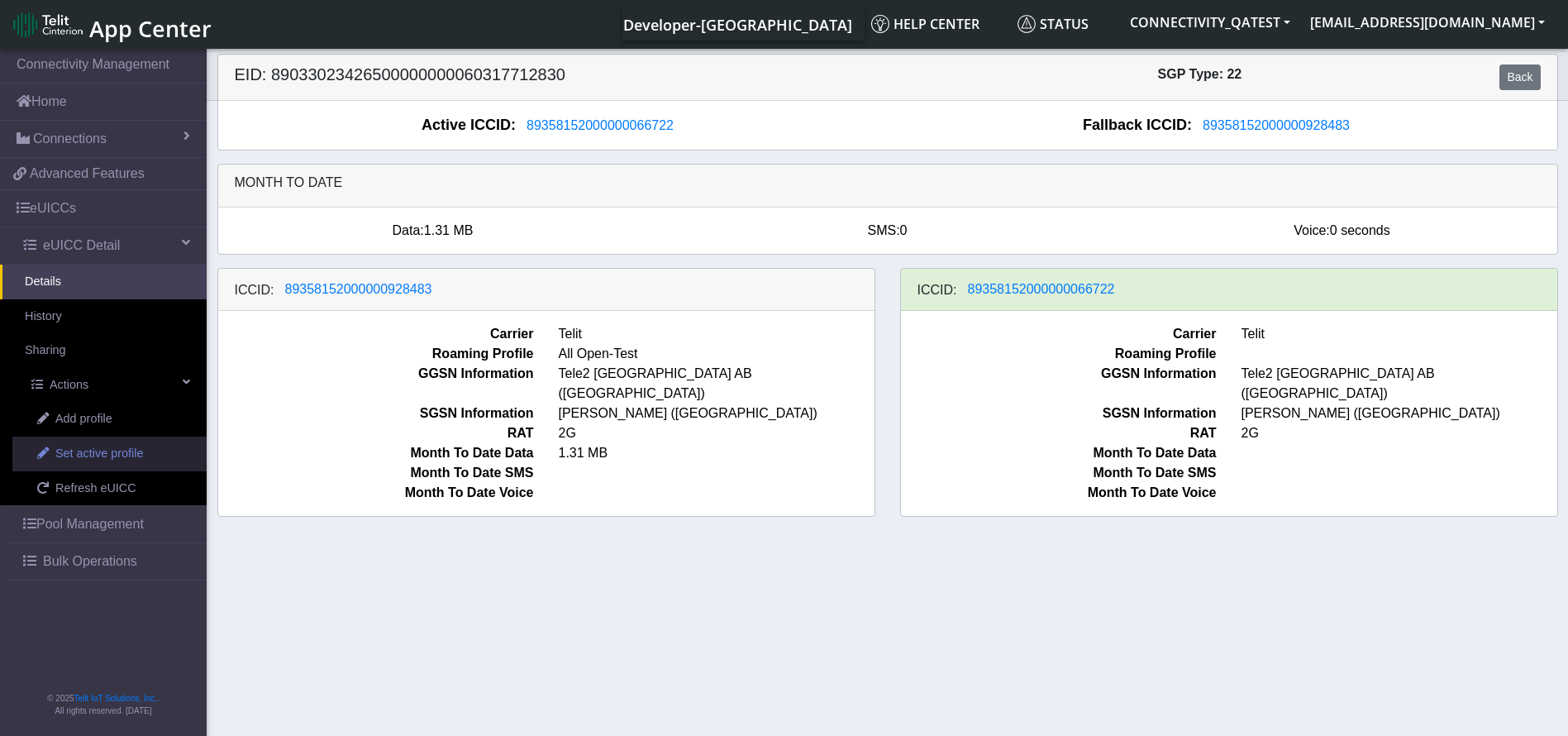
click at [99, 450] on span "Set active profile" at bounding box center [98, 453] width 87 height 18
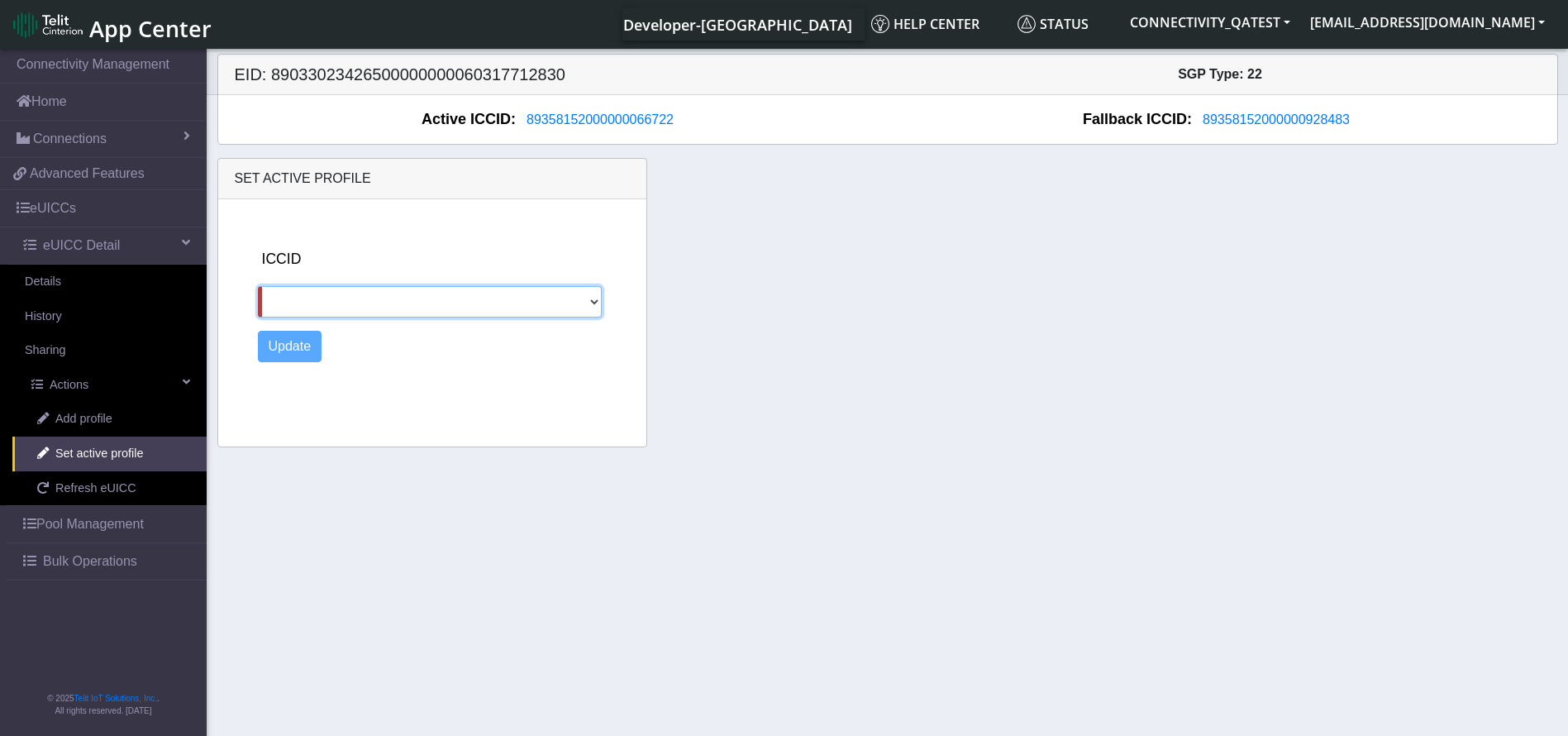
drag, startPoint x: 460, startPoint y: 301, endPoint x: 448, endPoint y: 313, distance: 17.0
click at [459, 302] on select "89358152000000928483" at bounding box center [430, 302] width 344 height 31
select select "89358152000000928483"
click at [258, 286] on select "89358152000000928483" at bounding box center [430, 302] width 344 height 31
click at [314, 344] on button "Update" at bounding box center [291, 346] width 64 height 31
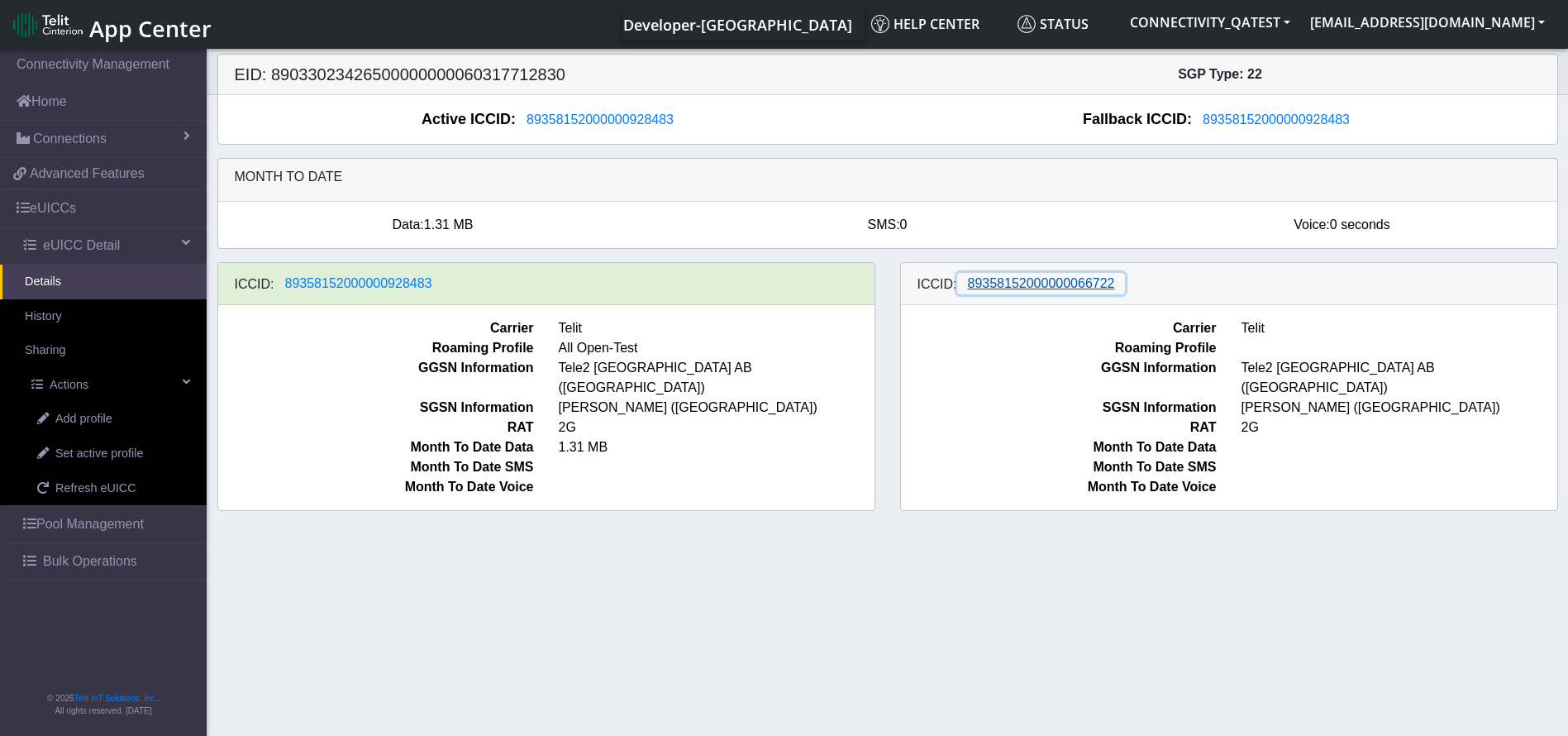
click at [1075, 287] on span "89358152000000066722" at bounding box center [1042, 283] width 147 height 14
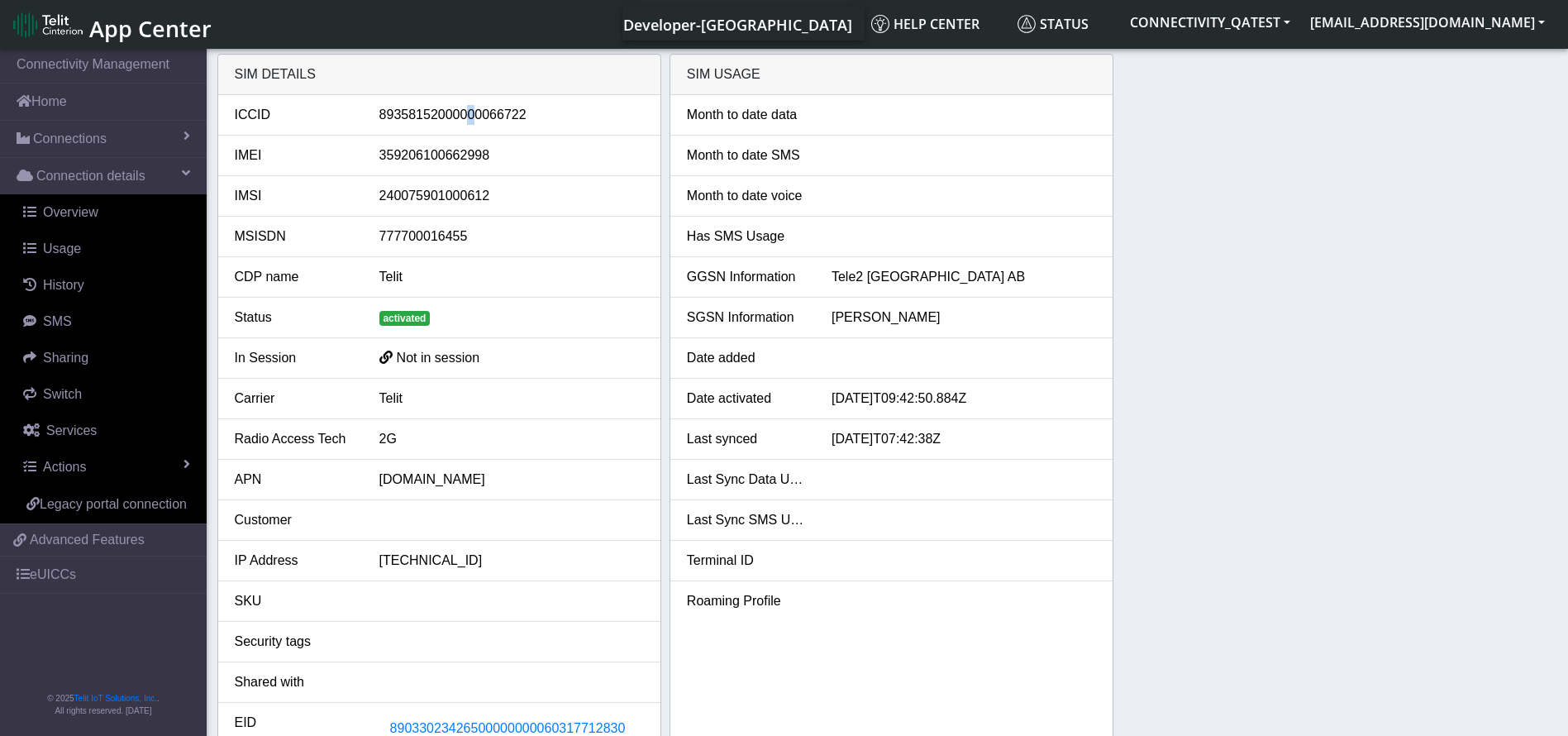
click at [473, 118] on div "89358152000000066722" at bounding box center [512, 114] width 290 height 19
click at [467, 117] on div "89358152000000066722" at bounding box center [512, 114] width 290 height 19
copy div "89358152000000066722"
